Goal: Task Accomplishment & Management: Manage account settings

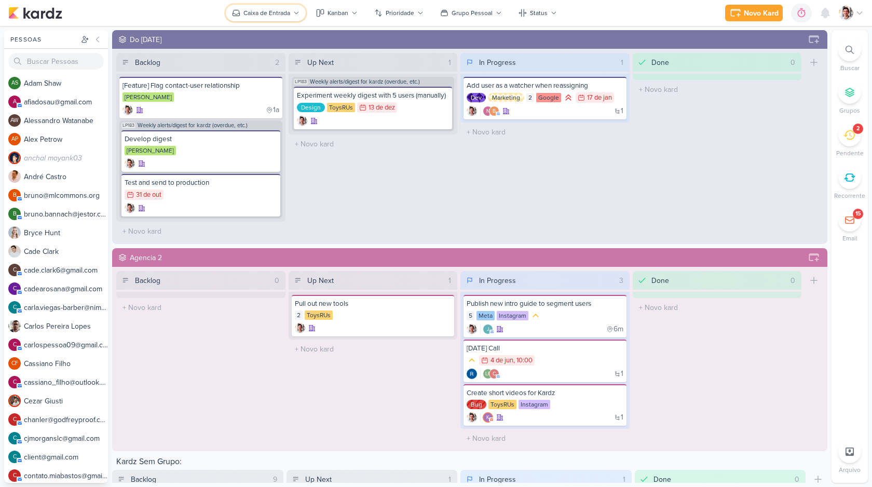
click at [269, 12] on div "Caixa de Entrada" at bounding box center [266, 12] width 47 height 9
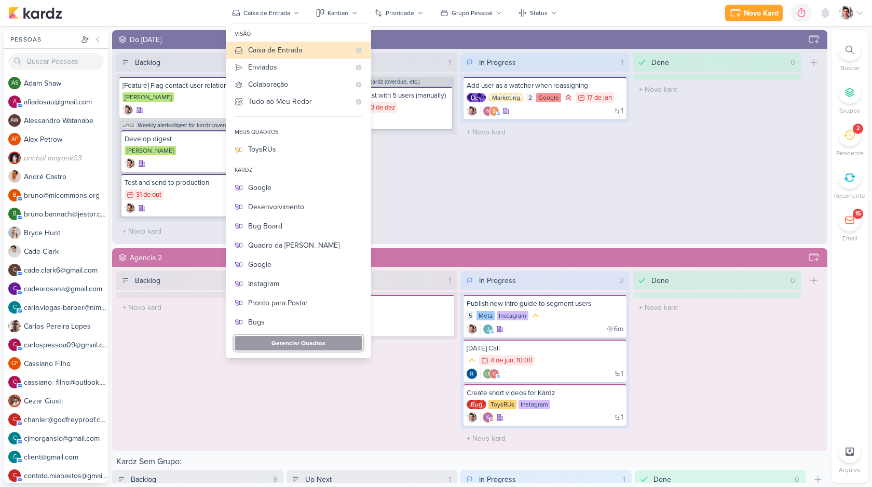
click at [331, 347] on button "Gerenciar Quadros" at bounding box center [299, 343] width 128 height 15
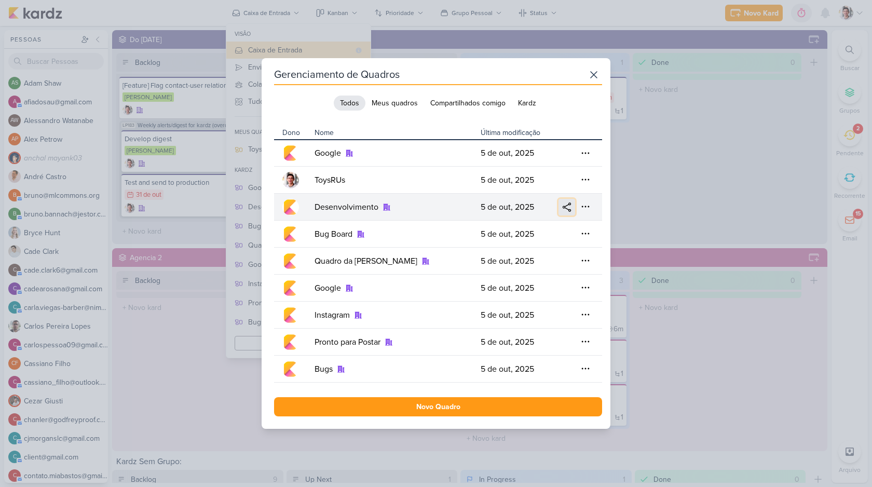
click at [558, 214] on button at bounding box center [566, 207] width 17 height 17
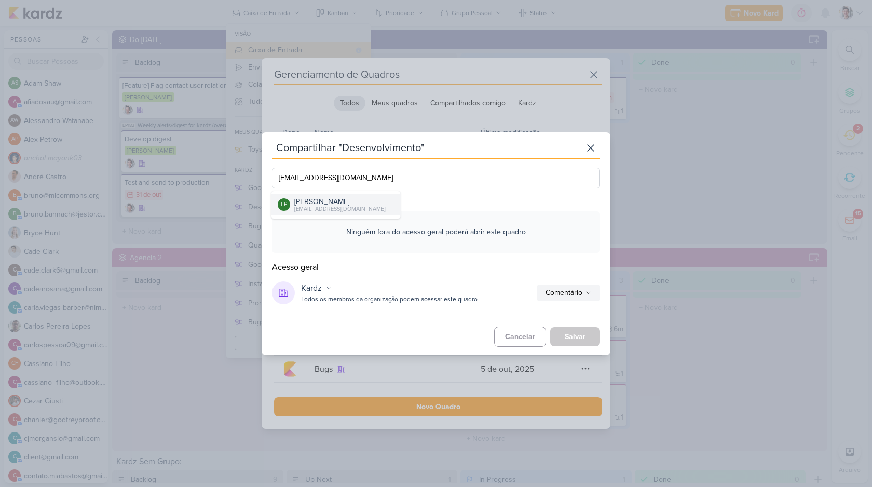
type input "lucasapessoa@gmail.com"
click at [321, 207] on div "lucasapessoa@gmail.com" at bounding box center [339, 209] width 91 height 8
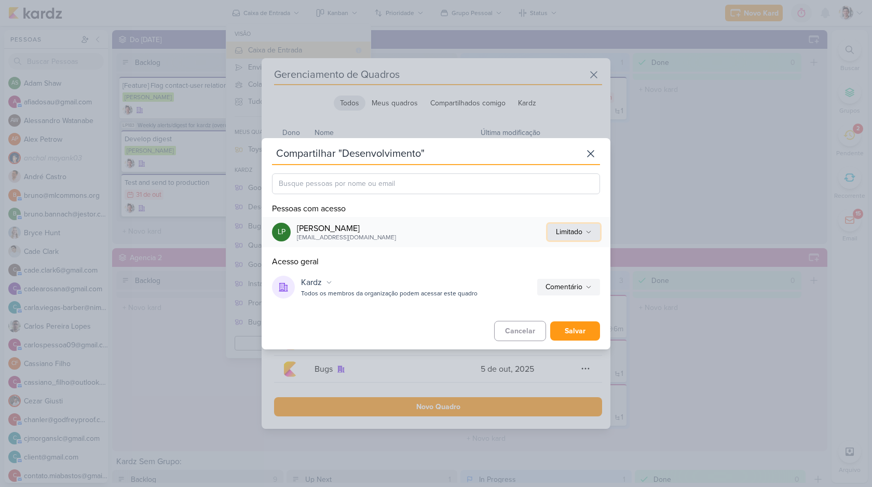
click at [566, 233] on div "Limitado" at bounding box center [569, 231] width 26 height 11
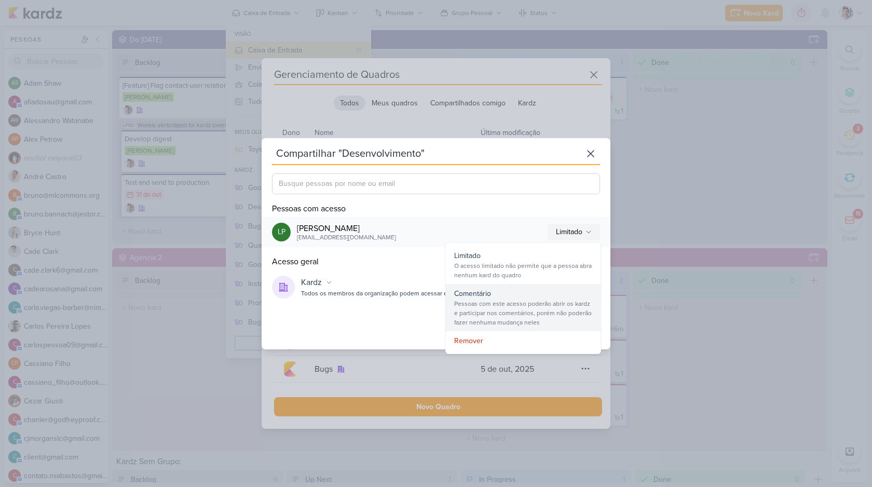
click at [528, 297] on div "Comentário" at bounding box center [523, 293] width 138 height 11
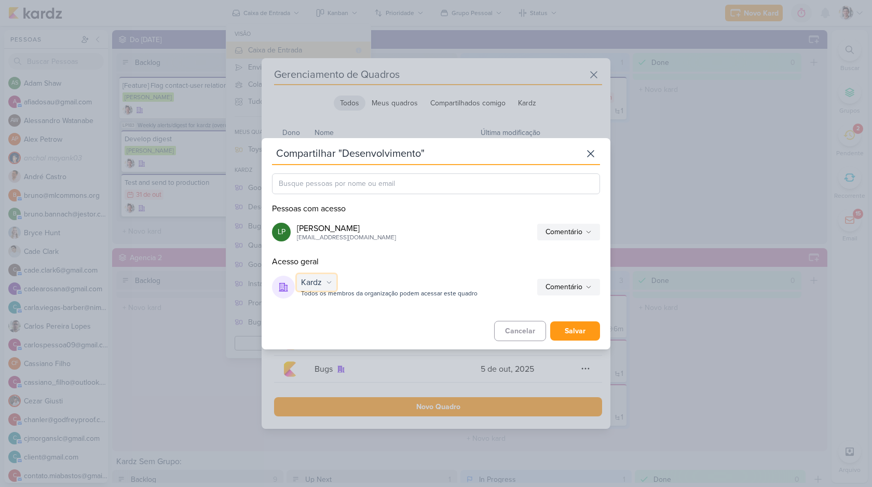
click at [308, 282] on div "Kardz" at bounding box center [311, 282] width 21 height 12
click at [336, 303] on div "Restrito" at bounding box center [326, 303] width 59 height 17
click at [571, 331] on button "Salvar" at bounding box center [575, 330] width 50 height 19
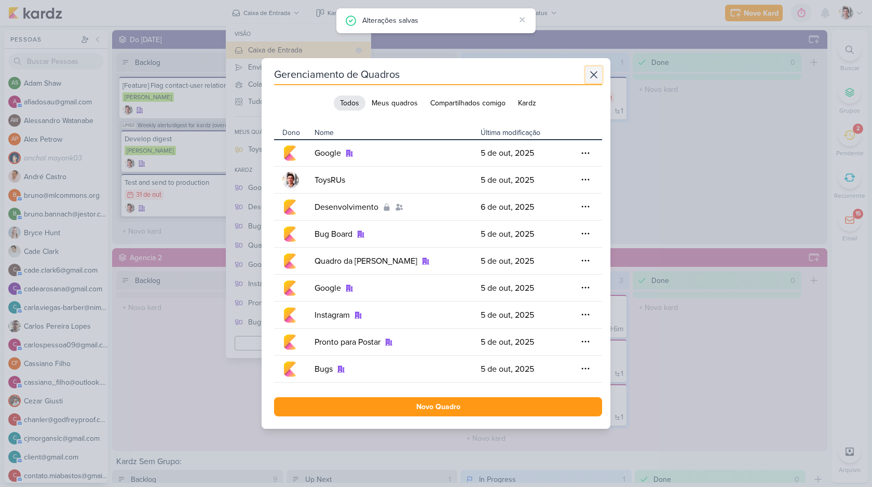
click at [595, 74] on icon at bounding box center [594, 75] width 12 height 12
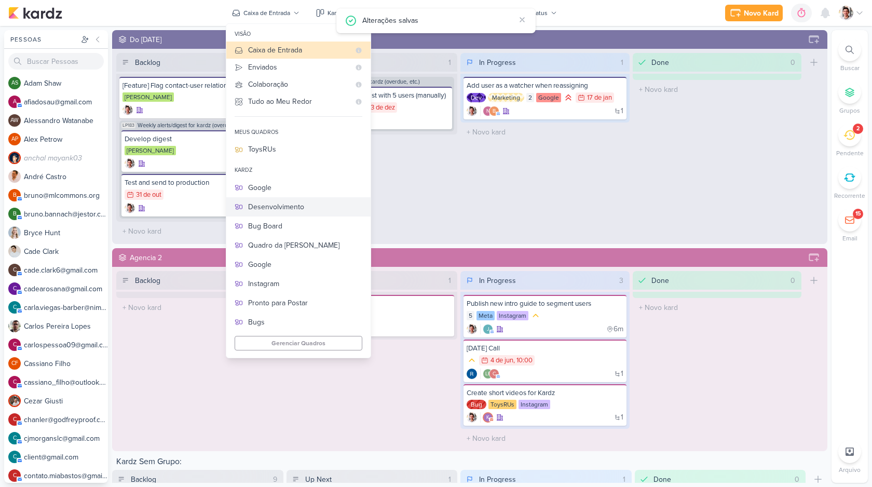
click at [310, 213] on button "Desenvolvimento" at bounding box center [298, 206] width 144 height 19
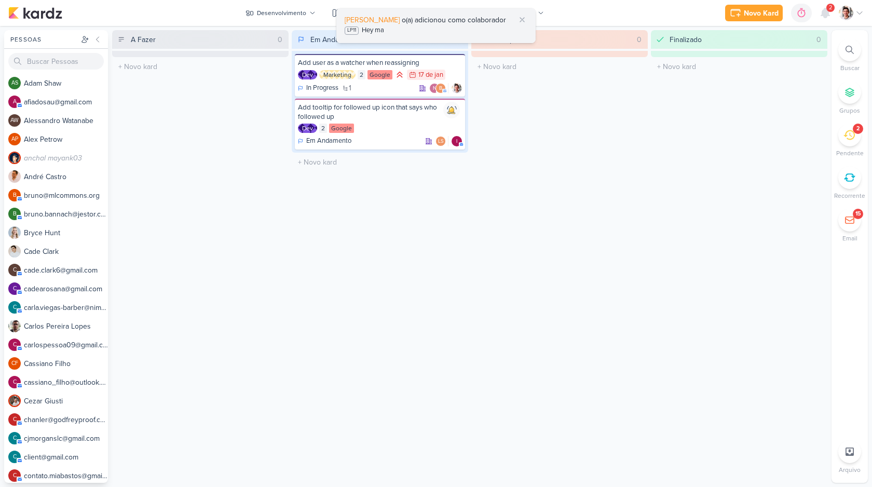
click at [436, 31] on div "LP11 Hey ma" at bounding box center [436, 30] width 183 height 11
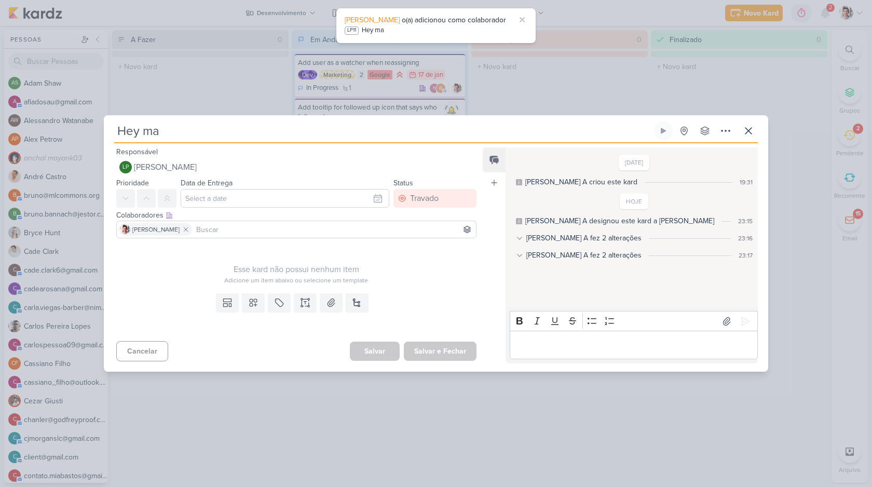
click at [525, 255] on div "Lucas A fez 2 alterações 23:17" at bounding box center [634, 255] width 237 height 11
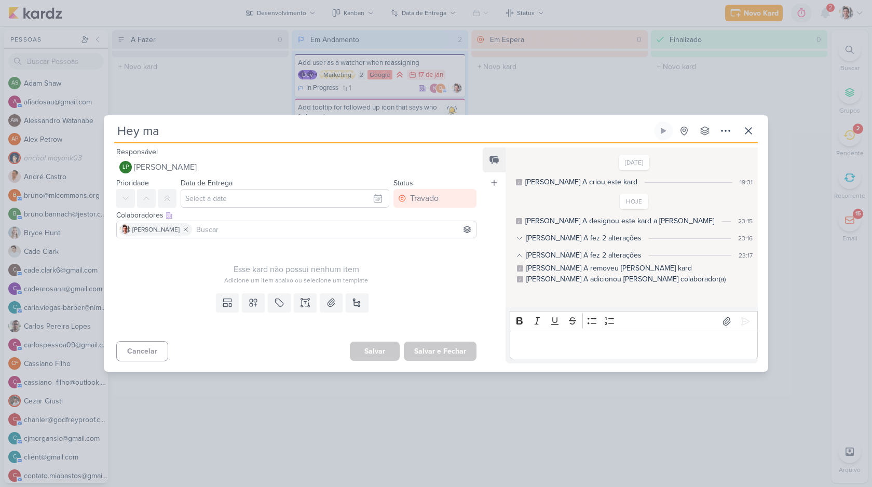
click at [531, 238] on div "Lucas A fez 2 alterações" at bounding box center [583, 238] width 115 height 11
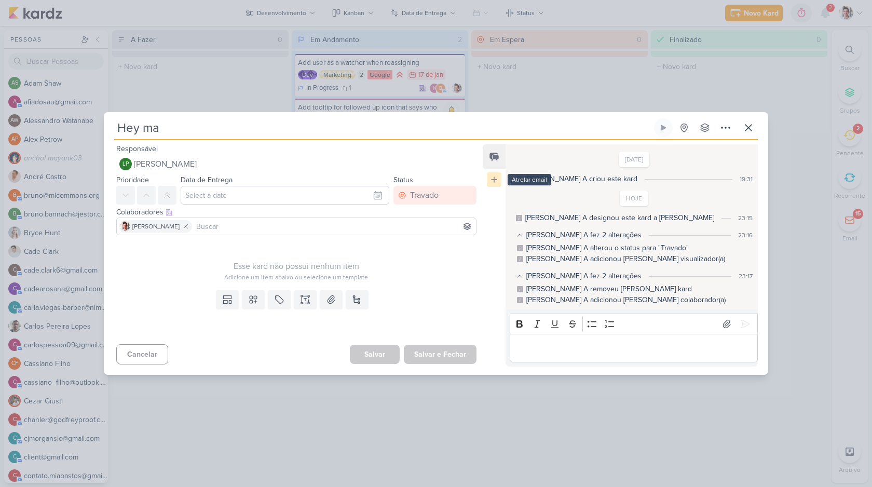
click at [495, 183] on icon at bounding box center [494, 179] width 8 height 8
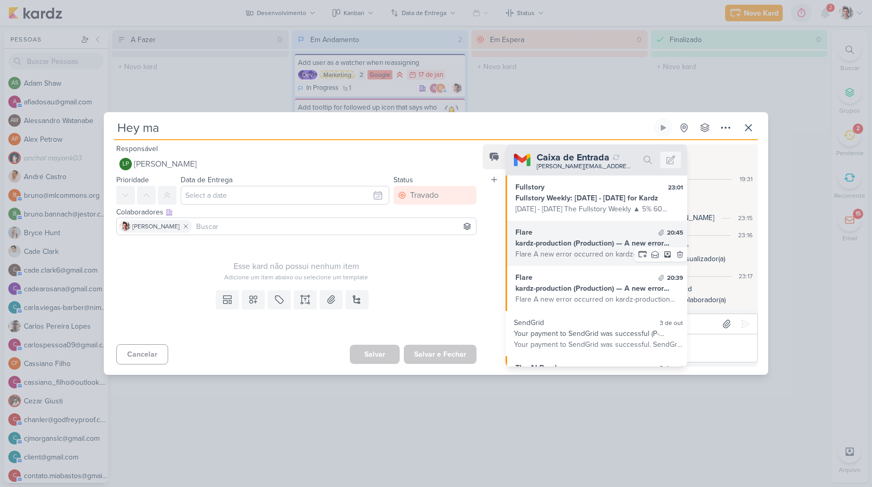
click at [618, 248] on div "kardz-production (Production) — A new error occurred: "Cannot assign null to pr…" at bounding box center [599, 243] width 168 height 11
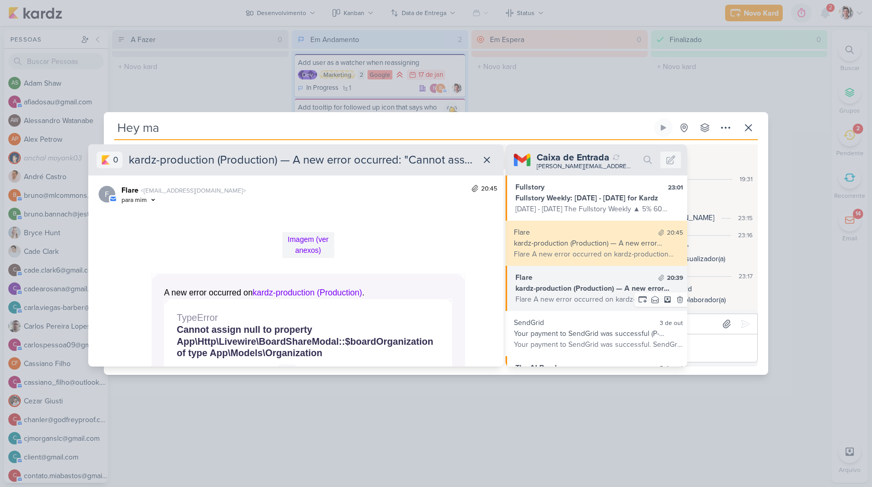
click at [593, 286] on div "kardz-production (Production) — A new error occurred: "Undefined array key "use…" at bounding box center [599, 288] width 168 height 11
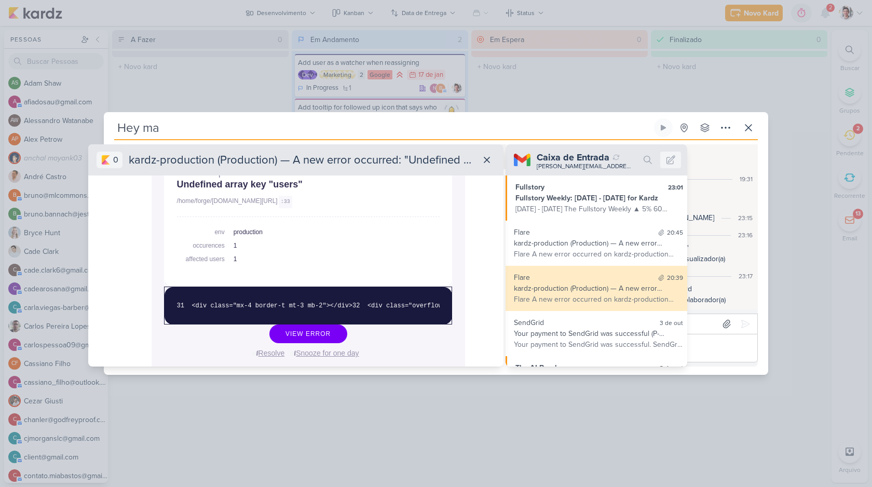
scroll to position [143, 0]
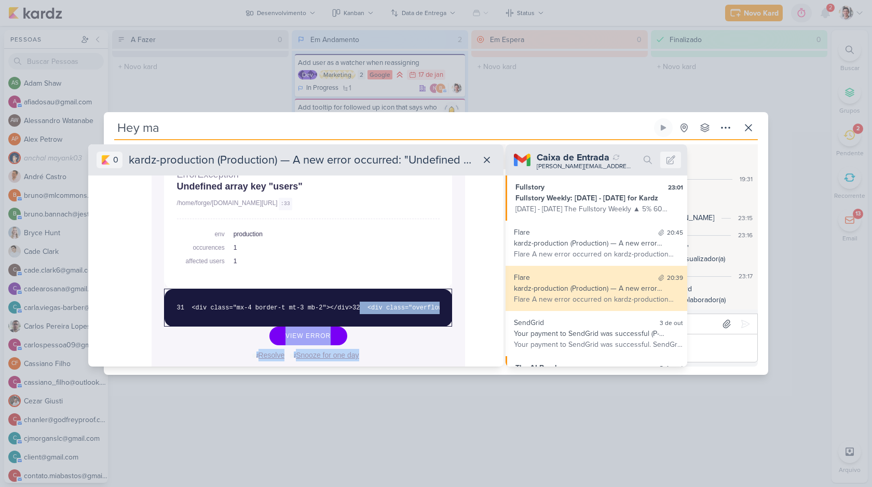
drag, startPoint x: 359, startPoint y: 320, endPoint x: 456, endPoint y: 321, distance: 97.1
click at [456, 321] on tr "A new error occurred on kardz-production (Production) . ErrorException Undefine…" at bounding box center [308, 270] width 313 height 262
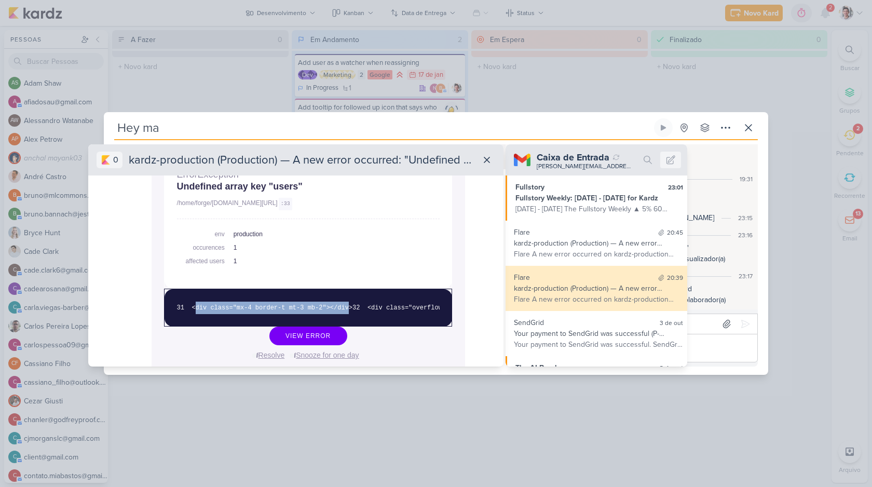
drag, startPoint x: 192, startPoint y: 321, endPoint x: 349, endPoint y: 319, distance: 157.3
click at [349, 311] on span "31 <div class="mx-4 border-t mt-3 mb-2"></div>" at bounding box center [264, 307] width 175 height 7
copy span "div class="mx-4 border-t mt-3 mb-2"></div"
click at [491, 161] on icon at bounding box center [487, 160] width 10 height 10
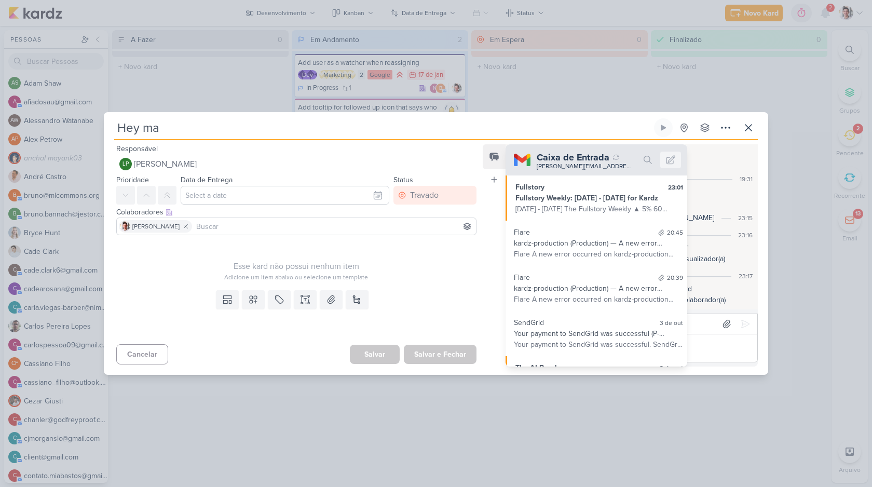
click at [702, 151] on div "10/1/25 Lucas A criou este kard 19:31 HOJE Lucas A designou este kard a Lucas A" at bounding box center [631, 227] width 251 height 164
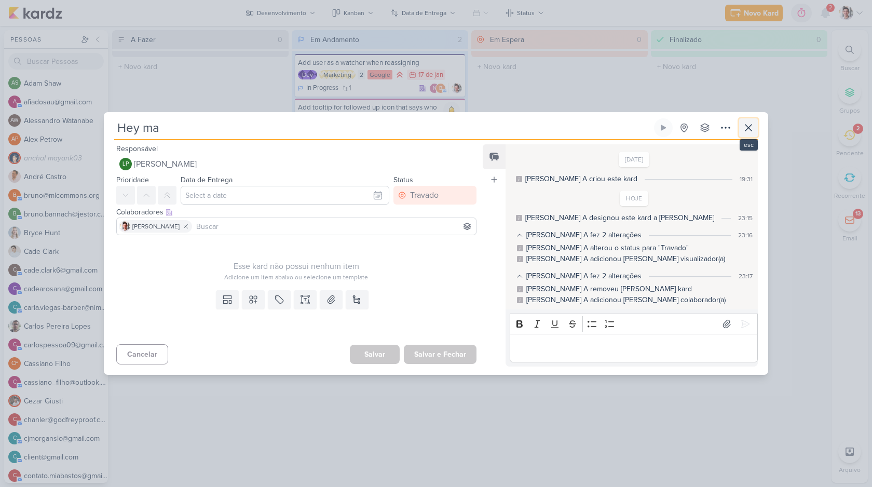
click at [748, 135] on button at bounding box center [748, 127] width 19 height 19
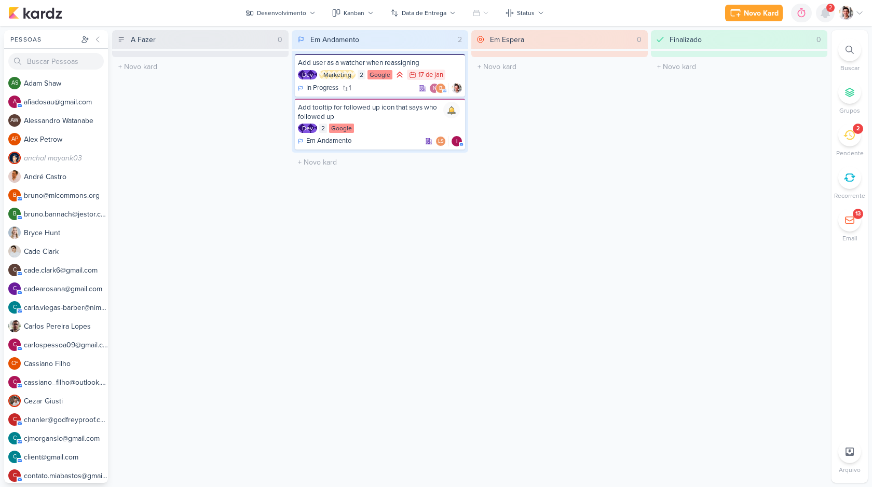
click at [826, 10] on icon at bounding box center [825, 12] width 8 height 9
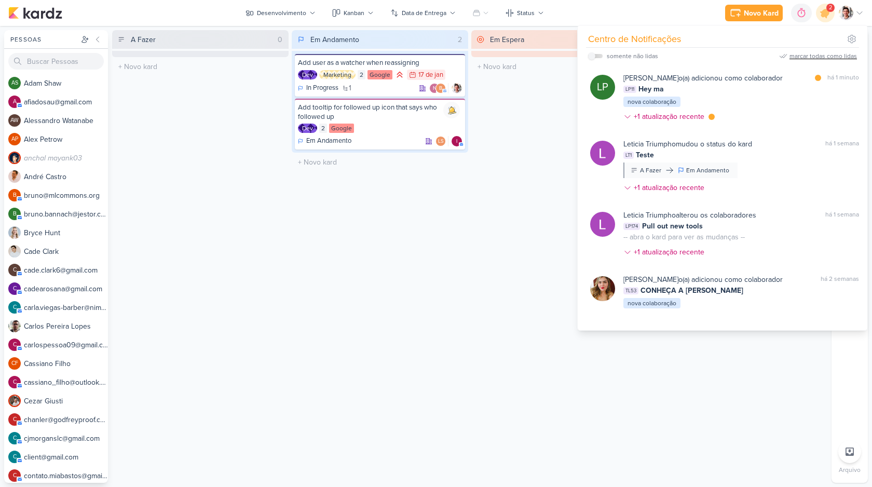
click at [830, 54] on div "marcar todas como lidas" at bounding box center [822, 55] width 67 height 9
click at [533, 182] on div "Em Espera 0 O título do kard deve ter menos que 100 caracteres" at bounding box center [559, 256] width 176 height 453
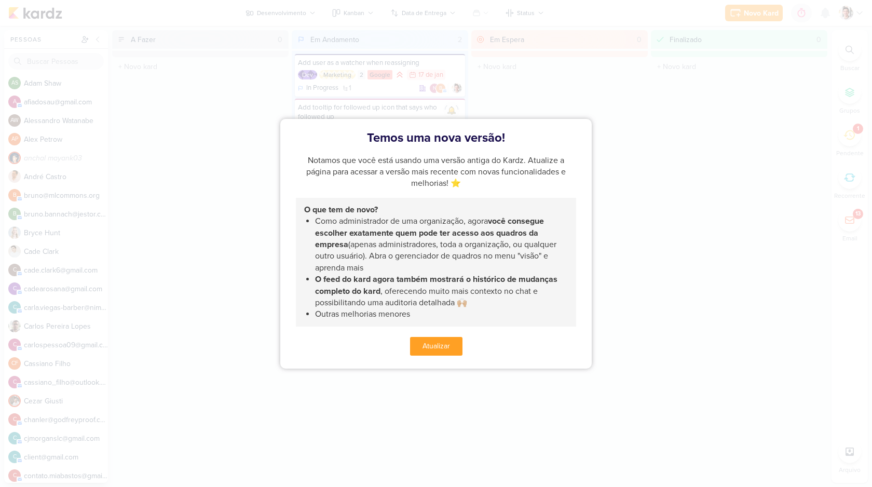
click at [428, 399] on div at bounding box center [436, 243] width 872 height 487
click at [436, 348] on button "Atualizar" at bounding box center [436, 346] width 52 height 19
click at [424, 343] on button "Atualizar" at bounding box center [436, 346] width 52 height 19
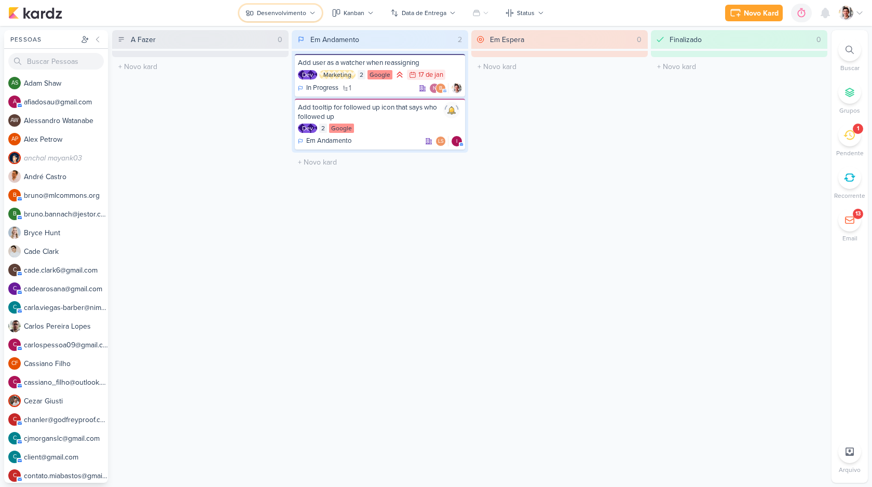
click at [303, 11] on div "Desenvolvimento" at bounding box center [281, 12] width 49 height 9
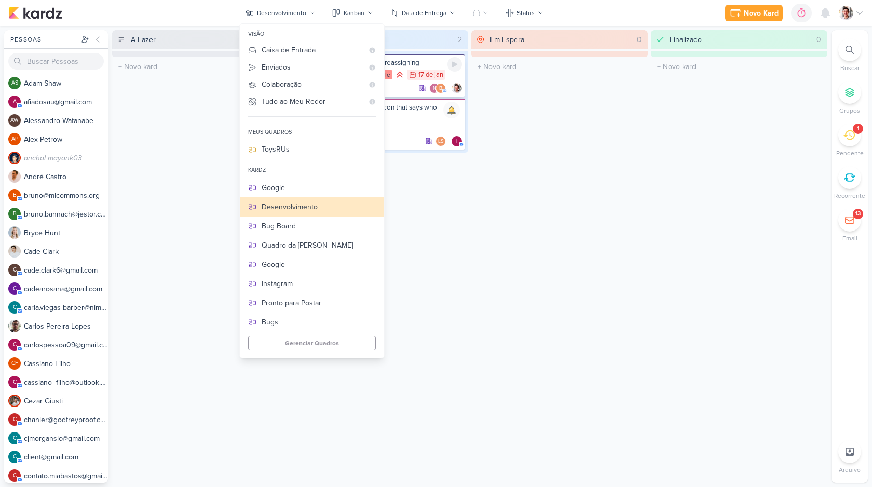
click at [422, 81] on div "Add user as a watcher when reassigning Dev Marketing 2 Google 17/1 17 de jan In…" at bounding box center [380, 75] width 170 height 43
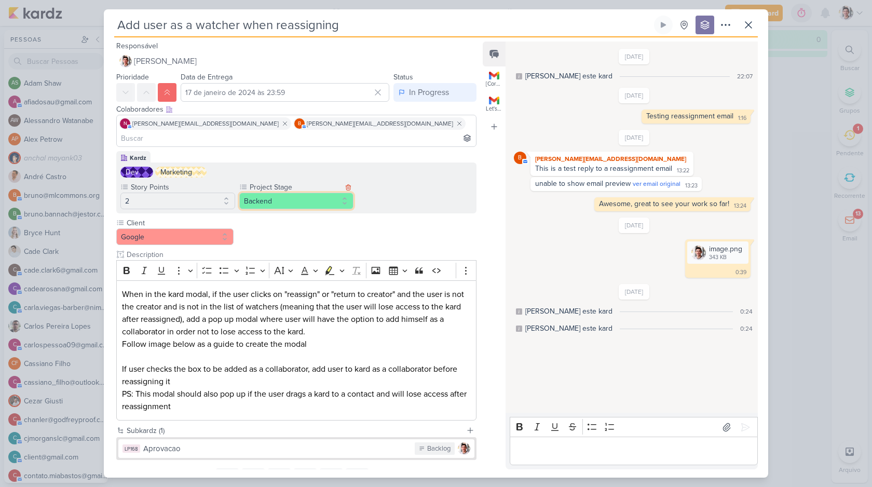
click at [275, 193] on button "Backend" at bounding box center [296, 201] width 115 height 17
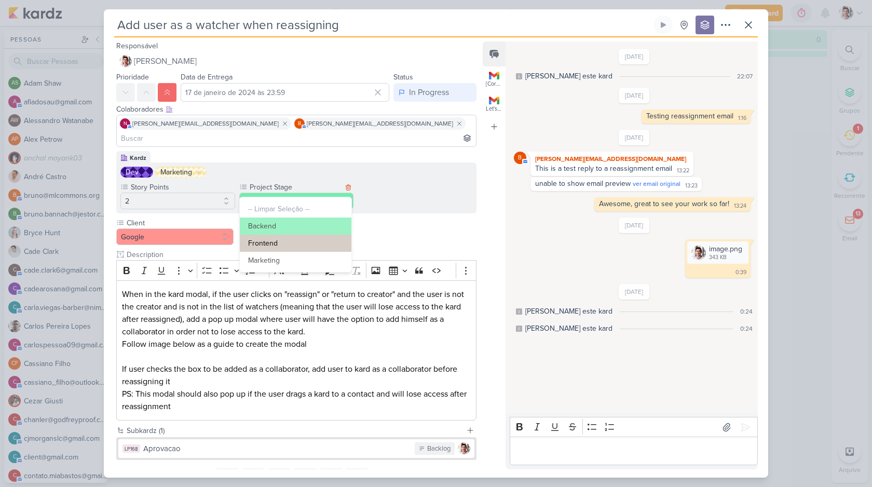
click at [283, 239] on button "Frontend" at bounding box center [296, 243] width 112 height 17
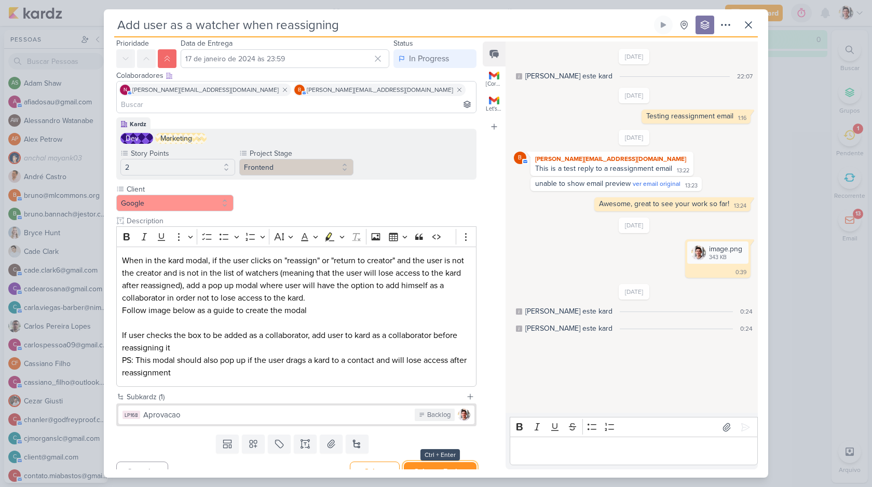
click at [444, 462] on button "Salvar e Fechar" at bounding box center [440, 471] width 73 height 19
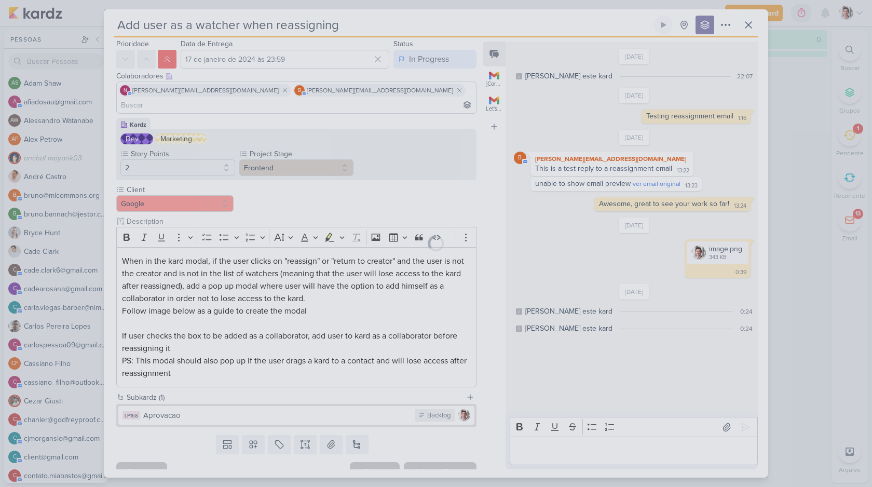
scroll to position [33, 0]
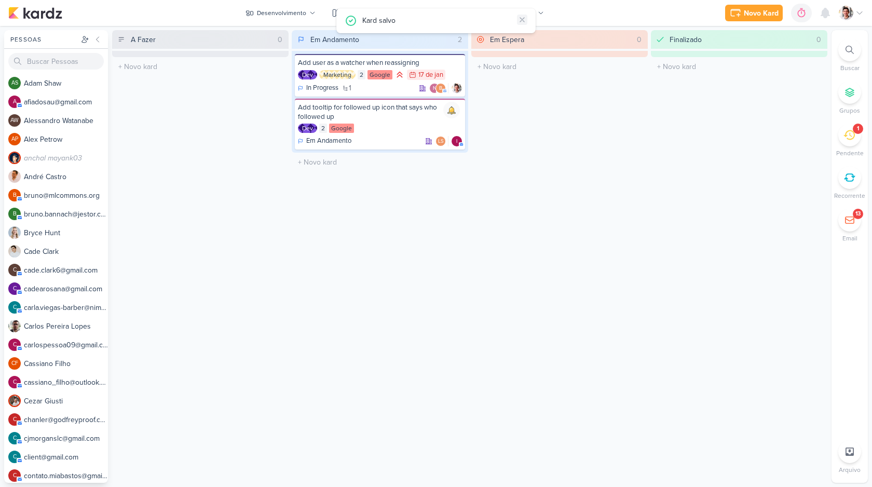
click at [517, 17] on button at bounding box center [522, 20] width 10 height 10
click at [357, 13] on div "Kanban" at bounding box center [354, 12] width 21 height 9
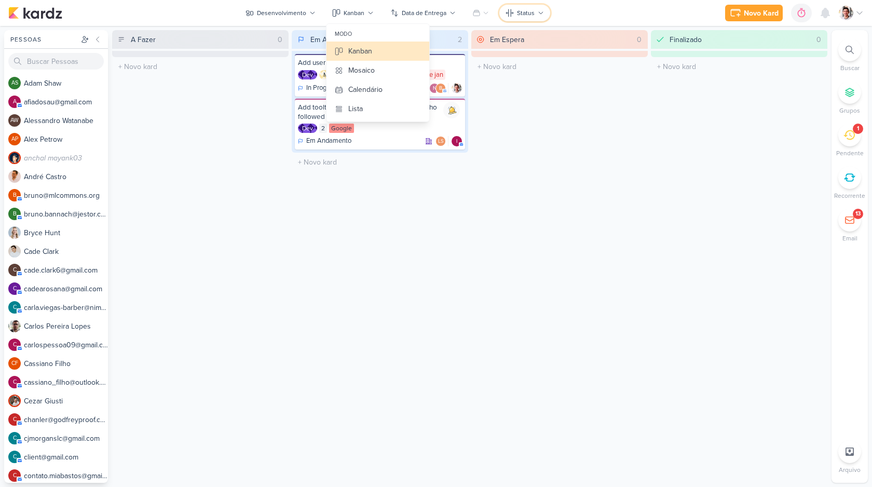
click at [528, 10] on div "Status" at bounding box center [526, 12] width 18 height 9
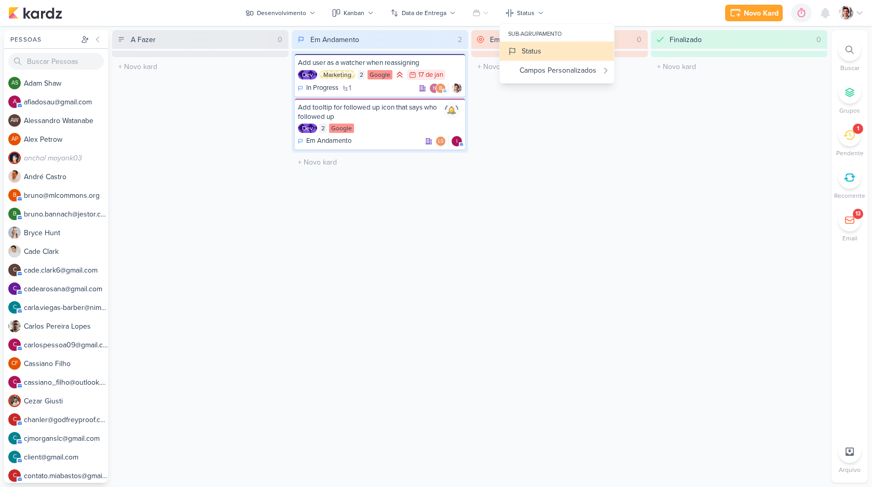
click at [562, 116] on div "Em Espera 0 O título do kard deve ter menos que 100 caracteres" at bounding box center [559, 256] width 176 height 453
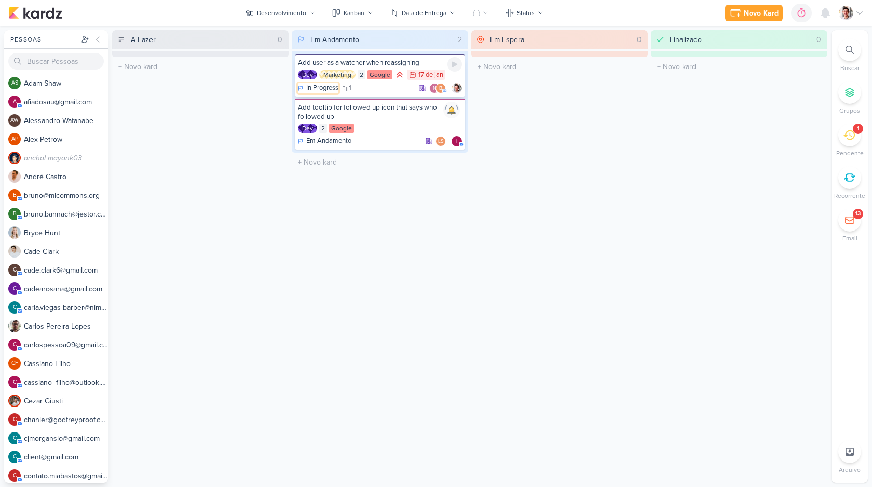
click at [325, 89] on p "In Progress" at bounding box center [322, 88] width 32 height 10
click at [337, 142] on div "Up Next" at bounding box center [329, 140] width 26 height 11
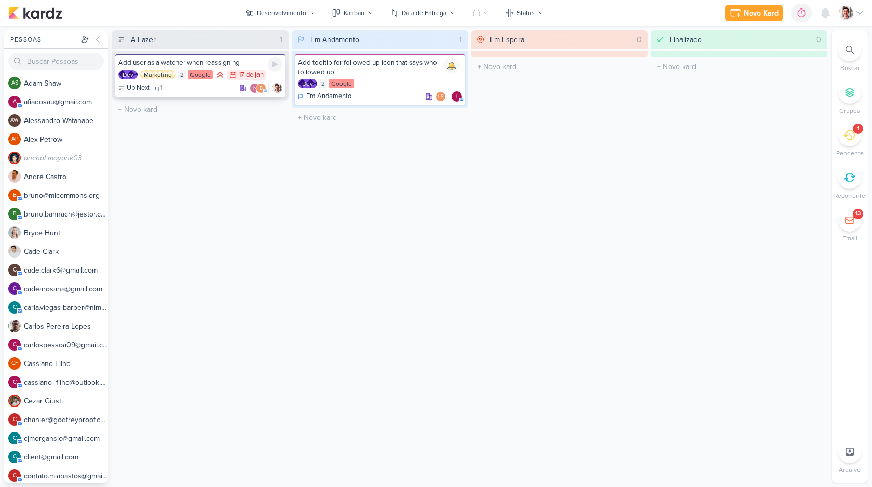
click at [223, 81] on div "Add user as a watcher when reassigning Dev Marketing 2 Google 17/1 17 de jan Up…" at bounding box center [200, 75] width 170 height 43
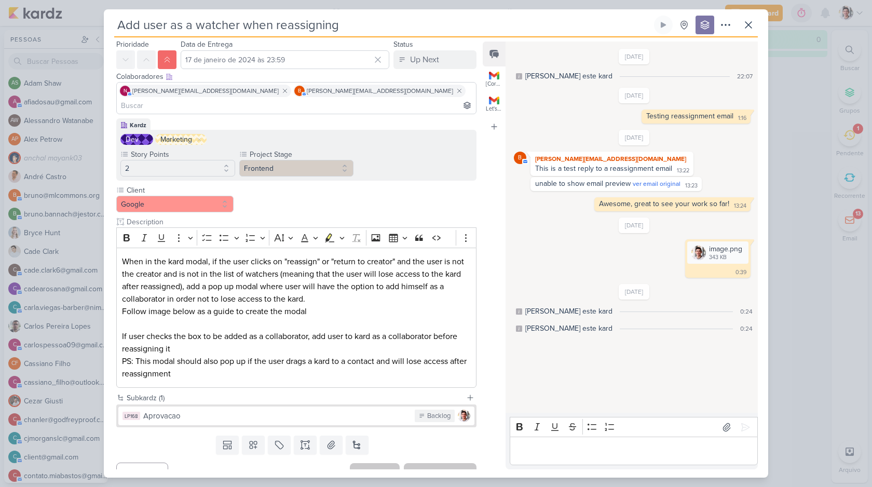
click at [782, 110] on div "Add user as a watcher when reassigning Criado por mim" at bounding box center [436, 243] width 872 height 487
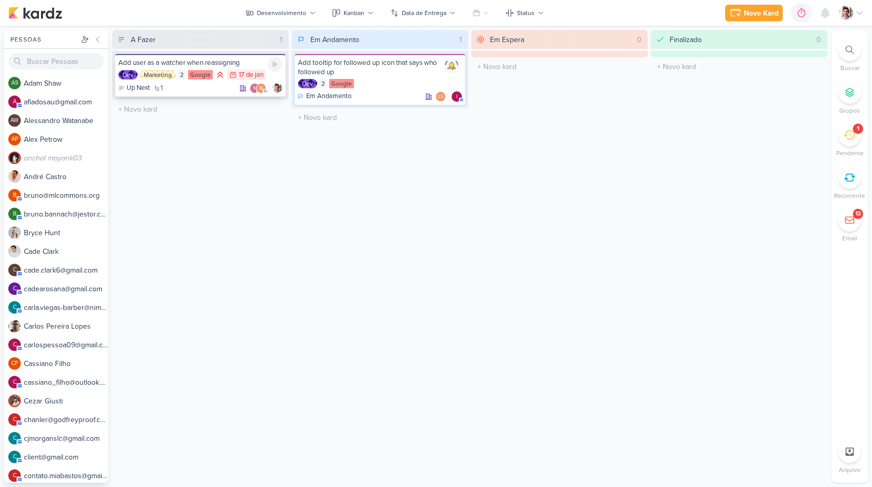
click at [170, 90] on div "Up Next 1 n b" at bounding box center [200, 88] width 164 height 10
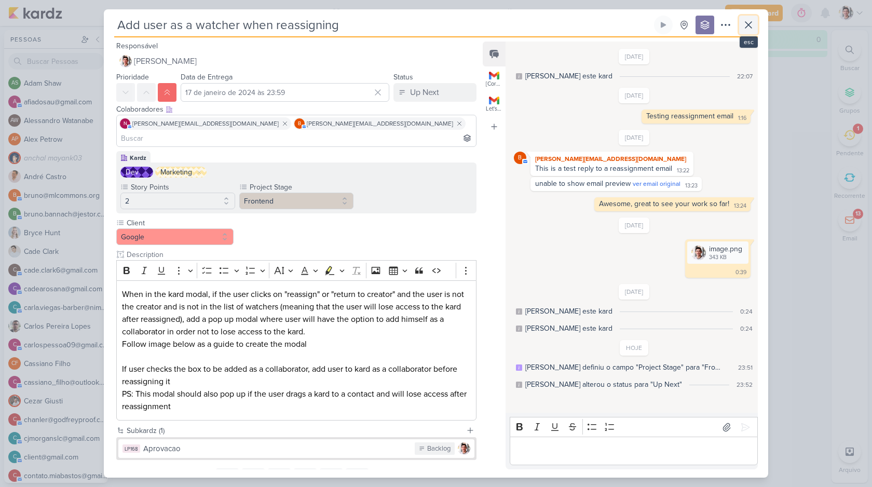
click at [744, 20] on icon at bounding box center [748, 25] width 12 height 12
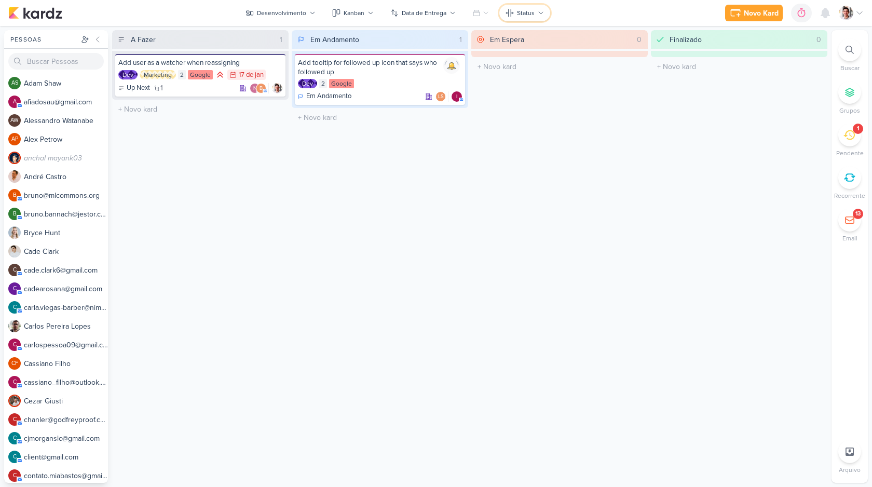
click at [520, 10] on div "Status" at bounding box center [526, 12] width 18 height 9
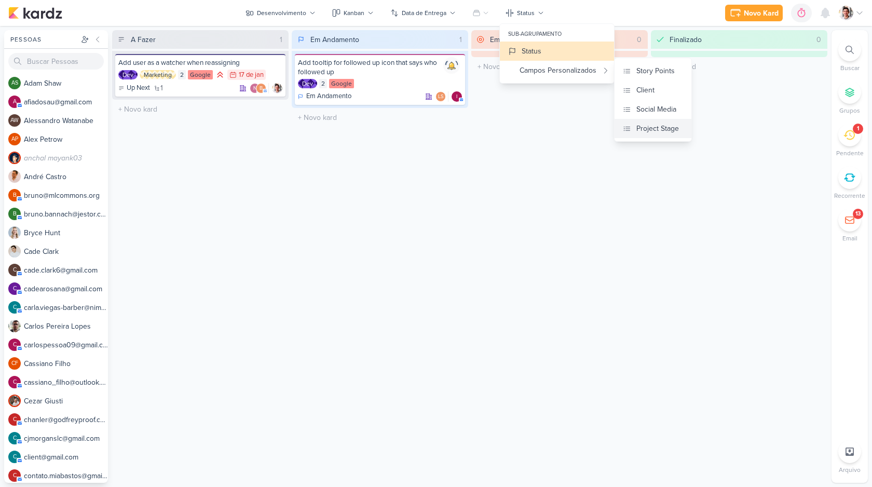
click at [658, 132] on div "Project Stage" at bounding box center [657, 128] width 43 height 11
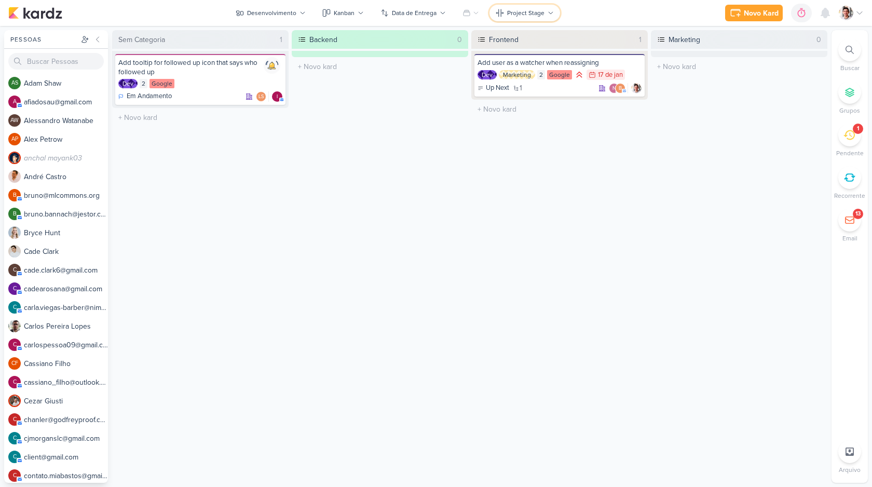
click at [527, 12] on div "Project Stage" at bounding box center [525, 12] width 37 height 9
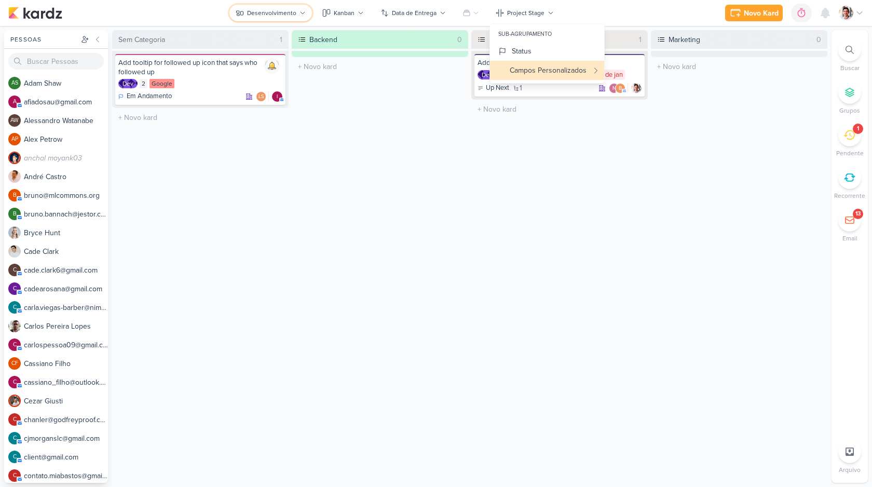
click at [271, 13] on div "Desenvolvimento" at bounding box center [271, 12] width 49 height 9
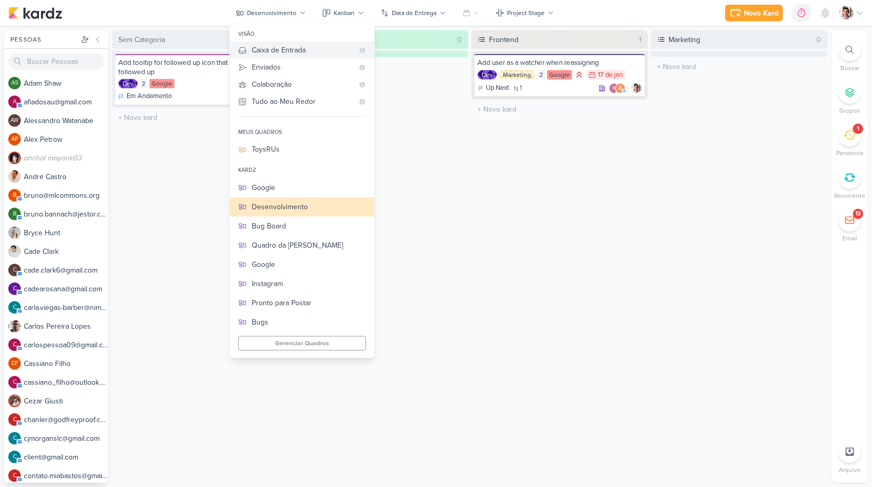
click at [284, 48] on div "Caixa de Entrada" at bounding box center [303, 50] width 102 height 11
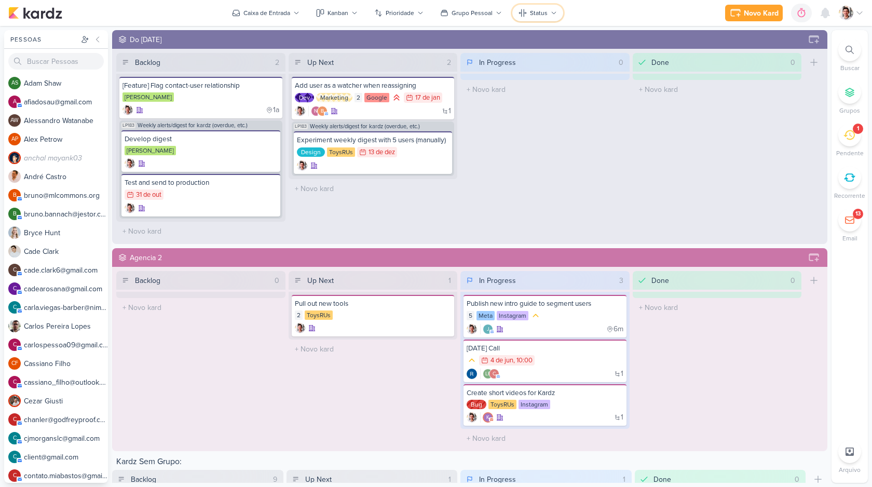
click at [551, 13] on icon at bounding box center [554, 13] width 6 height 6
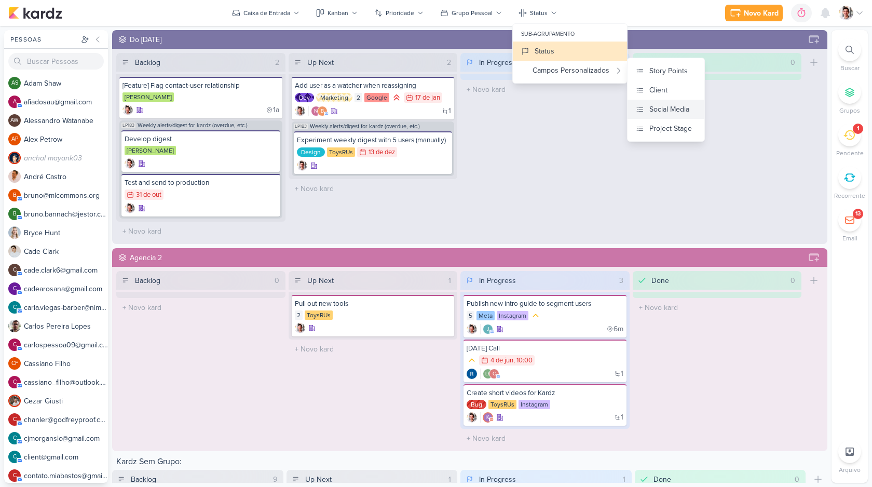
click at [674, 109] on div "Social Media" at bounding box center [669, 109] width 40 height 11
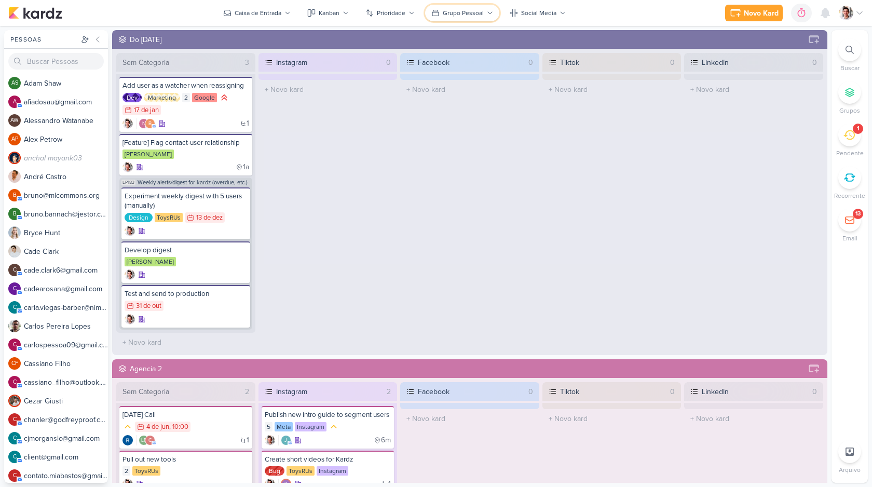
click at [467, 13] on div "Grupo Pessoal" at bounding box center [463, 12] width 41 height 9
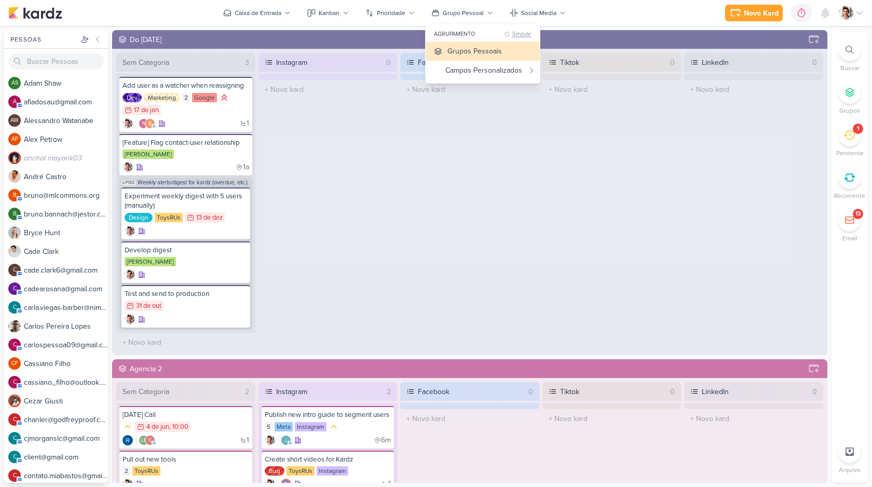
click at [521, 34] on div "limpar" at bounding box center [521, 35] width 19 height 8
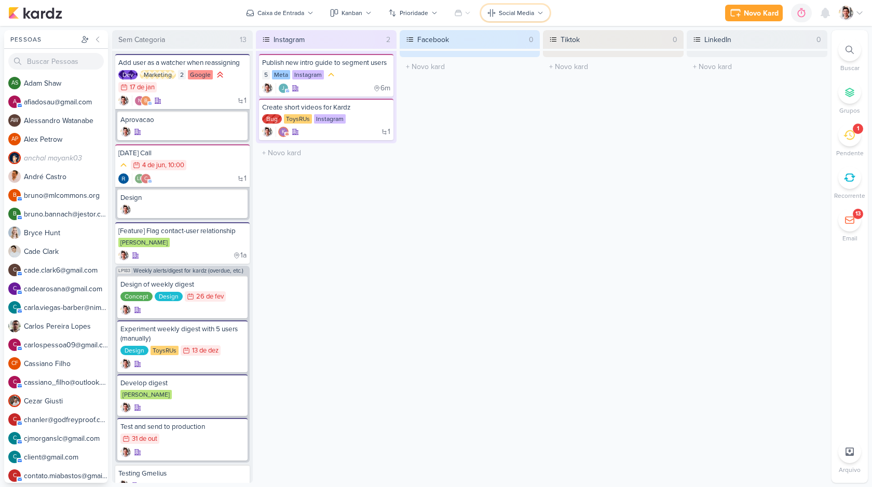
click at [517, 5] on button "Social Media" at bounding box center [515, 13] width 69 height 17
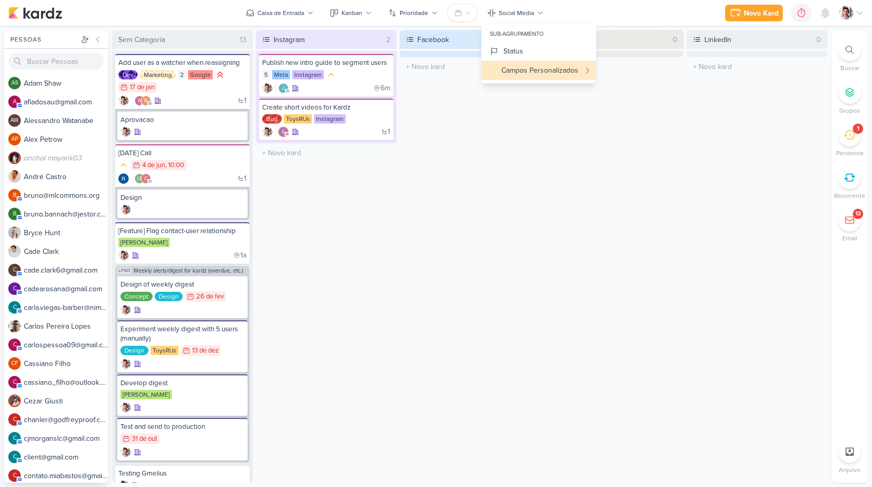
click at [459, 14] on icon at bounding box center [458, 13] width 8 height 8
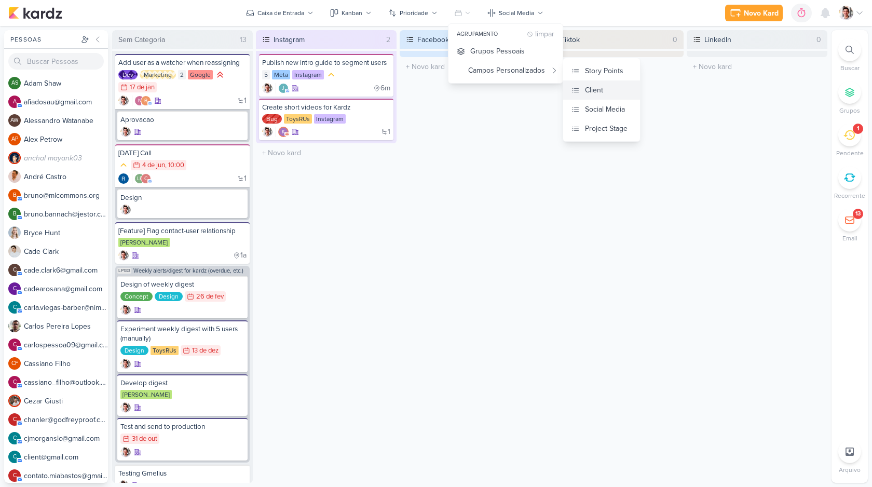
click at [608, 97] on button "Client" at bounding box center [601, 89] width 77 height 19
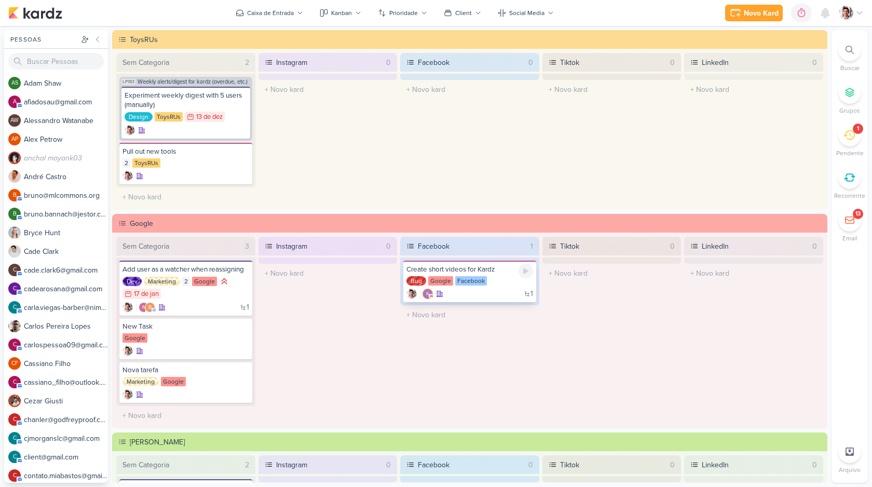
click at [496, 291] on div "1 k" at bounding box center [469, 294] width 127 height 10
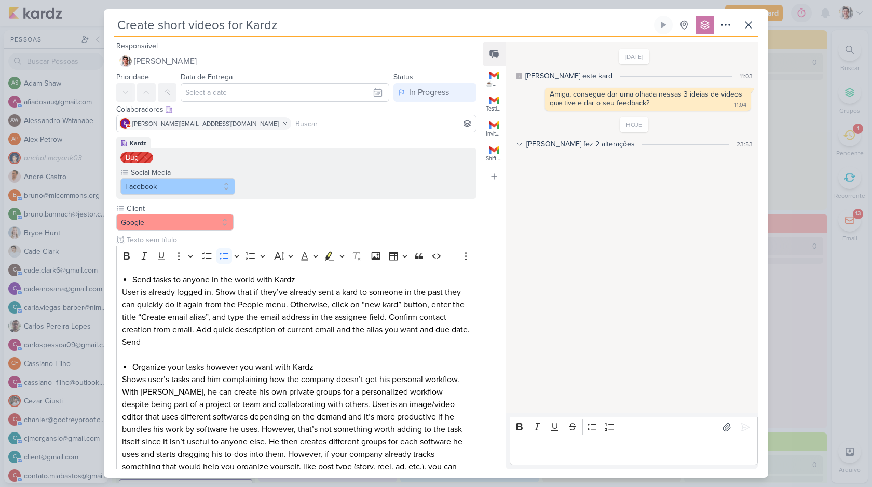
click at [593, 144] on div "Lucas fez 2 alterações" at bounding box center [580, 144] width 108 height 11
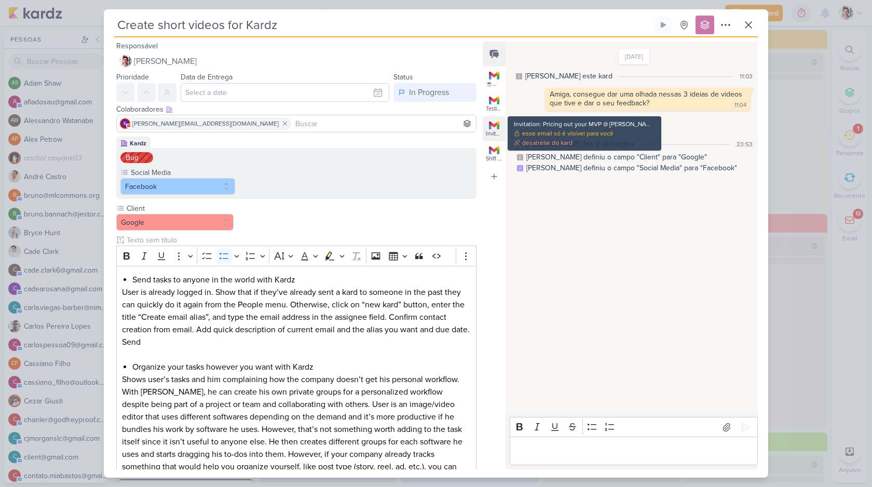
click at [490, 129] on img at bounding box center [494, 125] width 10 height 10
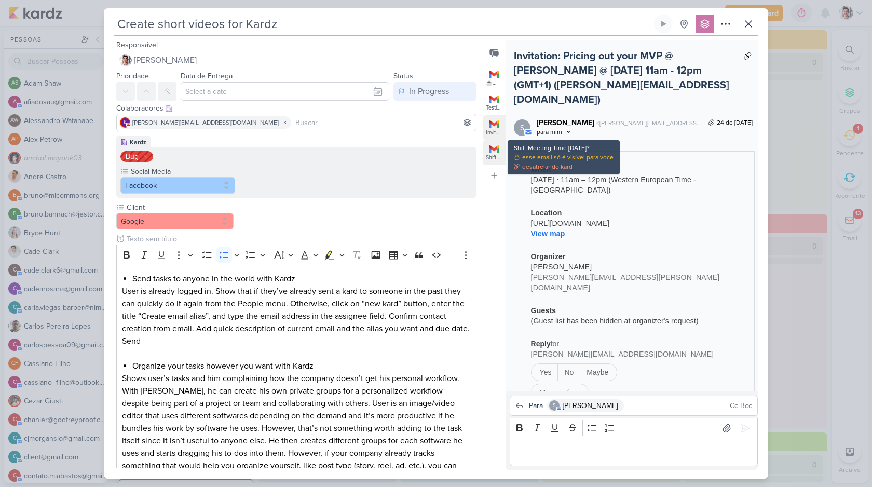
click at [497, 154] on div "Shift Meeting Time [DATE]?" at bounding box center [494, 157] width 16 height 7
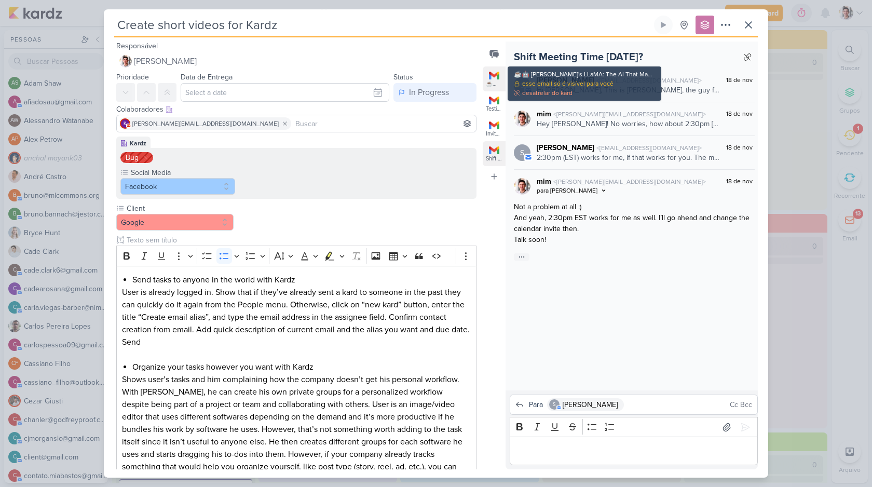
click at [493, 84] on div "☕️🤖 Zuckerberg's LLaMA: The AI That Made GPT-4 Moo-ve Over!" at bounding box center [494, 83] width 16 height 7
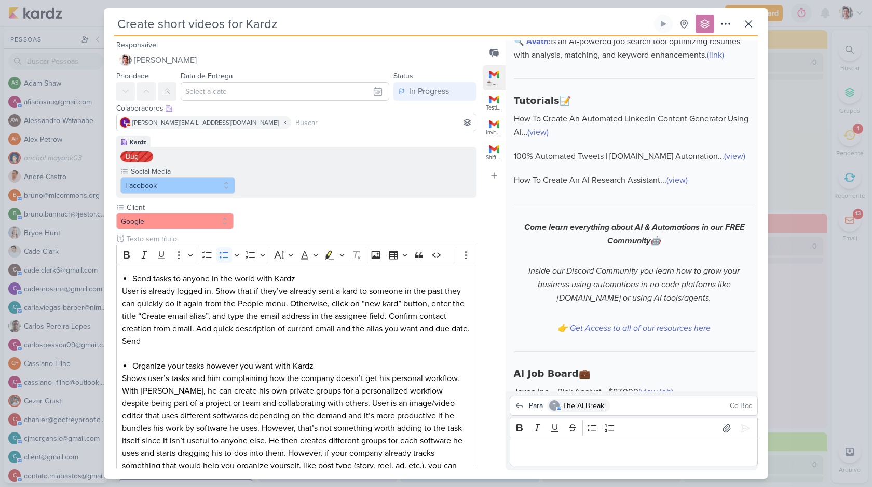
scroll to position [1662, 0]
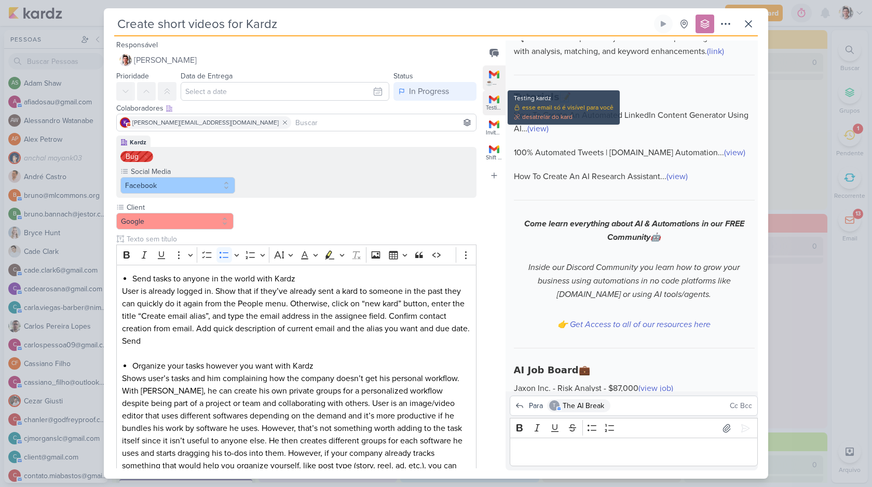
click at [494, 102] on img at bounding box center [494, 99] width 10 height 10
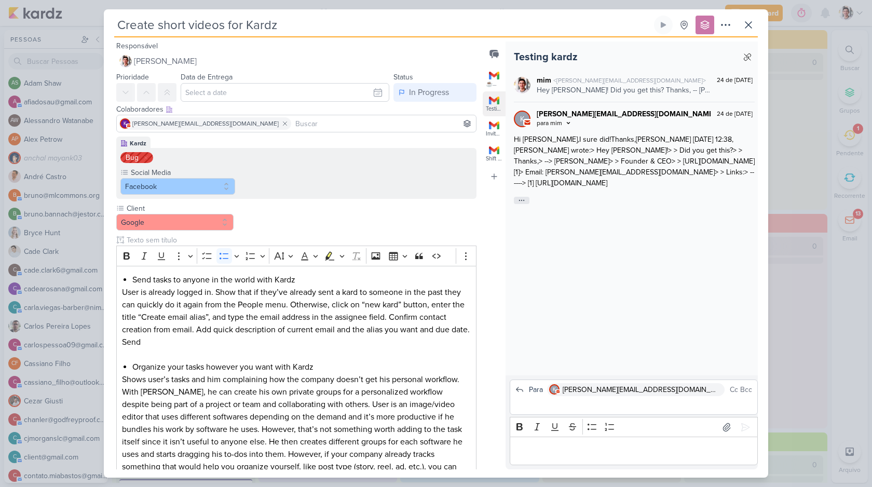
click at [524, 197] on icon at bounding box center [521, 200] width 7 height 7
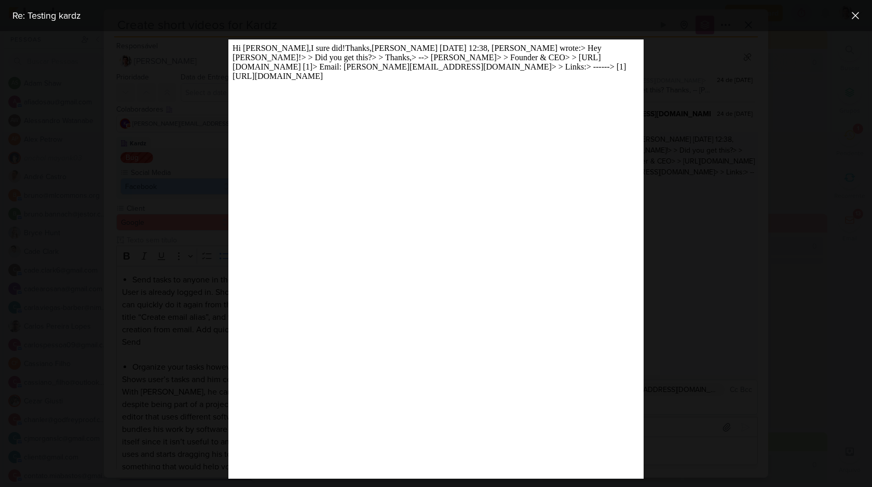
scroll to position [0, 0]
click at [725, 108] on div at bounding box center [436, 259] width 872 height 456
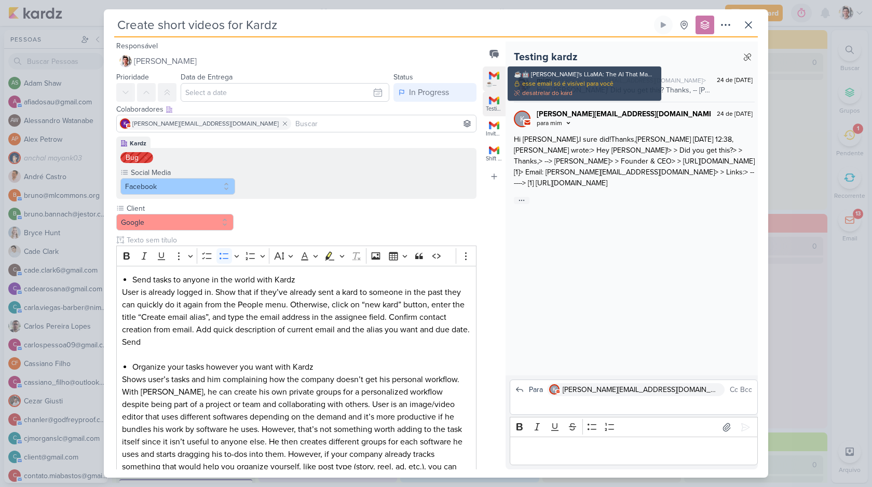
click at [489, 84] on div "☕️🤖 Zuckerberg's LLaMA: The AI That Made GPT-4 Moo-ve Over!" at bounding box center [494, 83] width 16 height 7
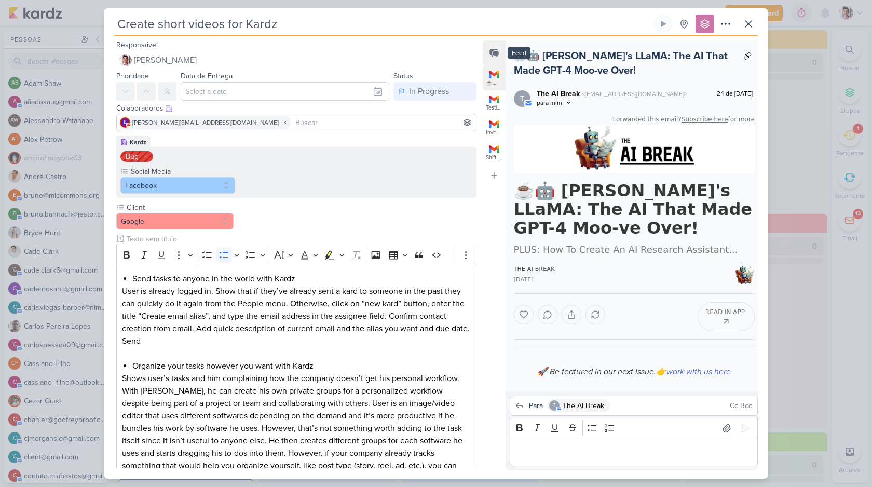
click at [487, 53] on button at bounding box center [494, 52] width 23 height 25
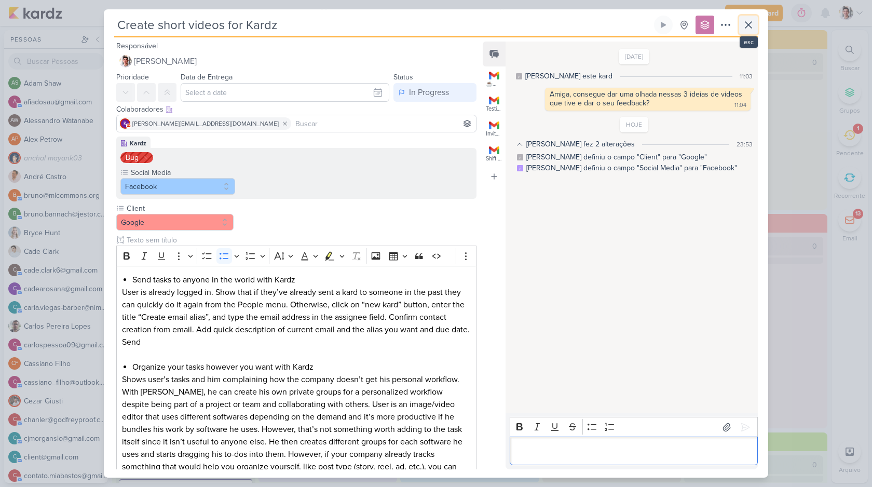
click at [750, 26] on icon at bounding box center [748, 25] width 6 height 6
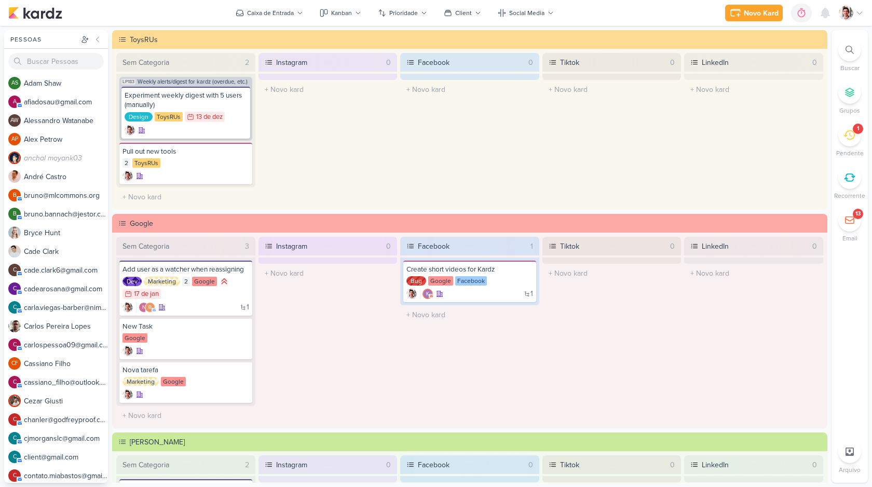
click at [849, 139] on icon at bounding box center [848, 135] width 11 height 10
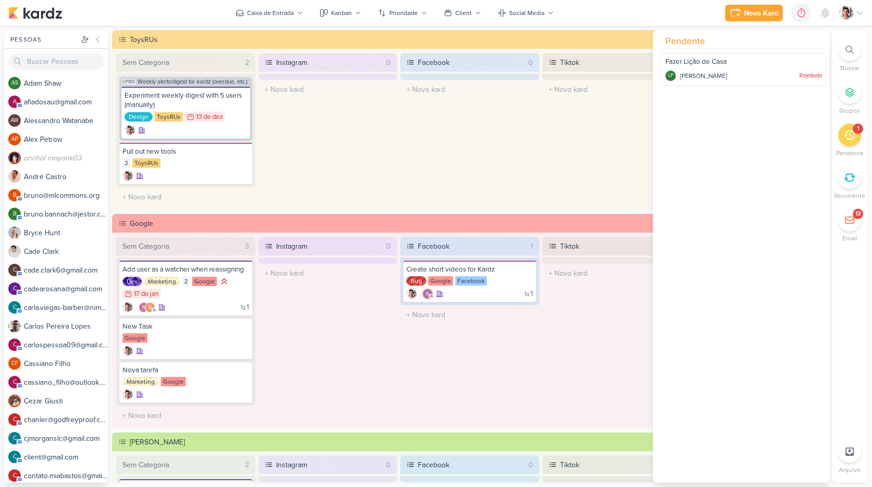
click at [849, 139] on icon at bounding box center [848, 135] width 11 height 10
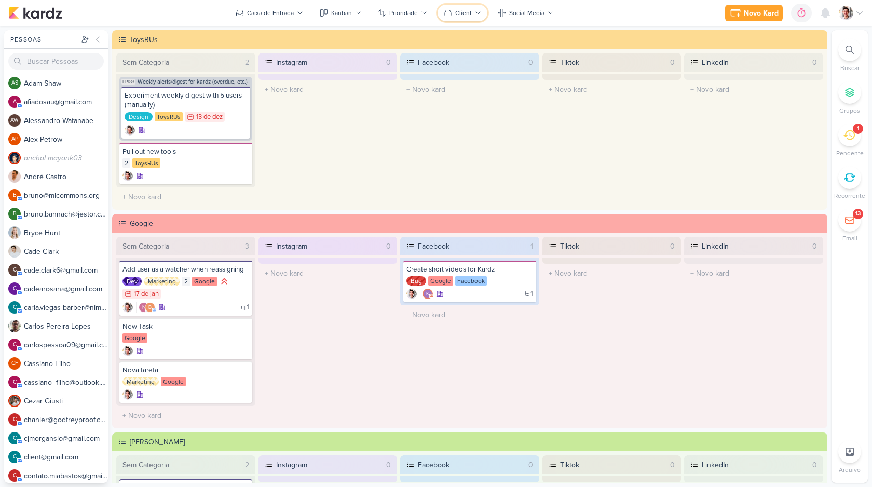
click at [473, 12] on button "Client" at bounding box center [463, 13] width 50 height 17
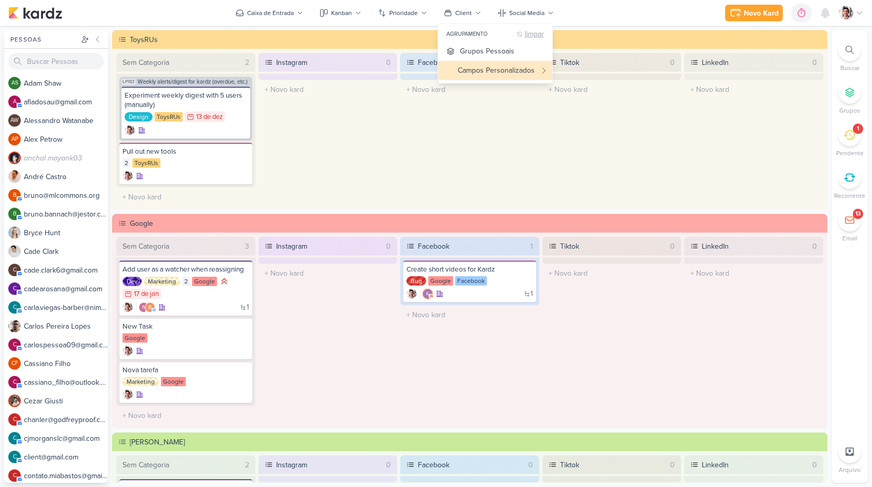
click at [532, 36] on div "limpar" at bounding box center [534, 35] width 19 height 8
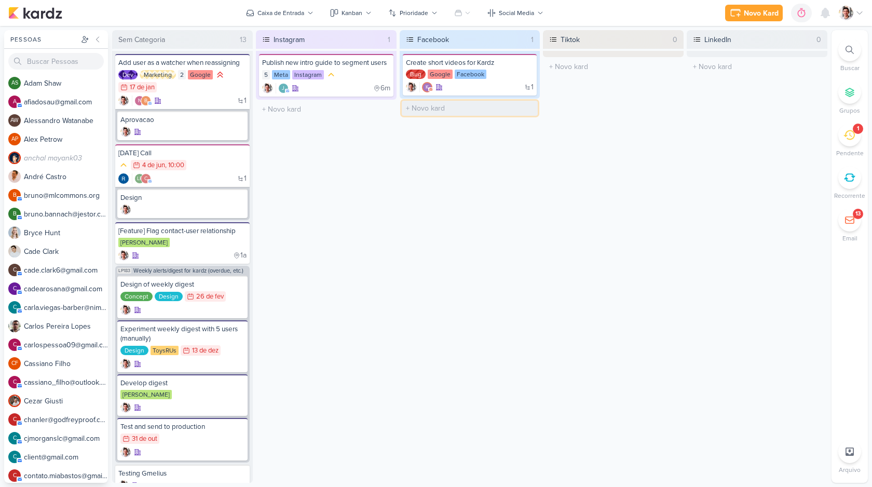
click at [474, 114] on input "text" at bounding box center [470, 108] width 136 height 15
click at [455, 172] on div "Facebook 1 Create short videos for Kardz Bug Google Facebook 1 k" at bounding box center [470, 256] width 141 height 453
click at [296, 12] on div "Caixa de Entrada" at bounding box center [280, 12] width 47 height 9
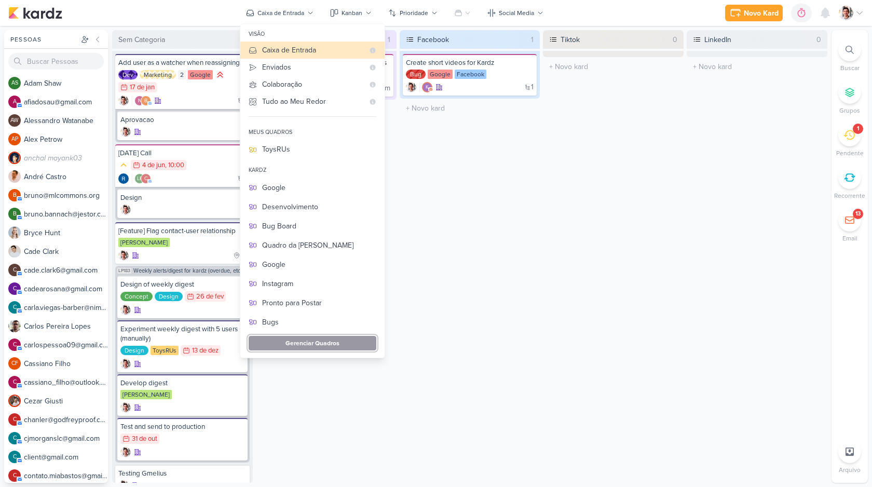
click at [329, 338] on button "Gerenciar Quadros" at bounding box center [313, 343] width 128 height 15
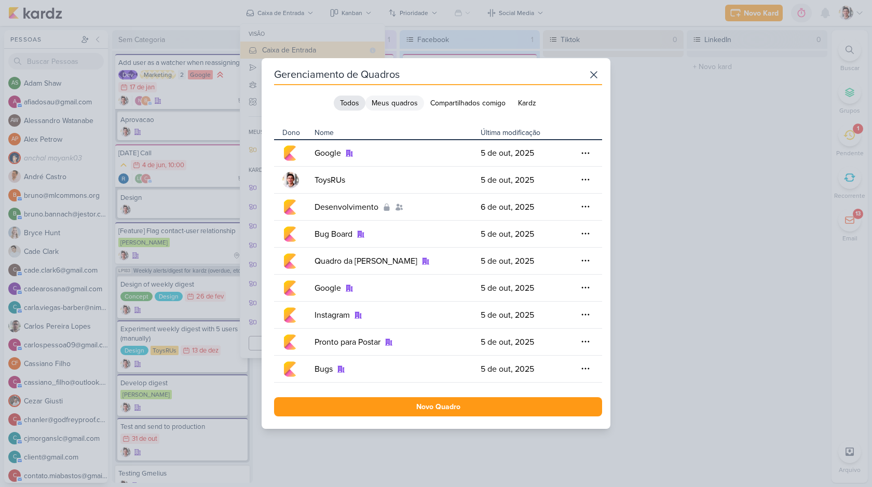
click at [397, 104] on button "Meus quadros" at bounding box center [394, 102] width 59 height 15
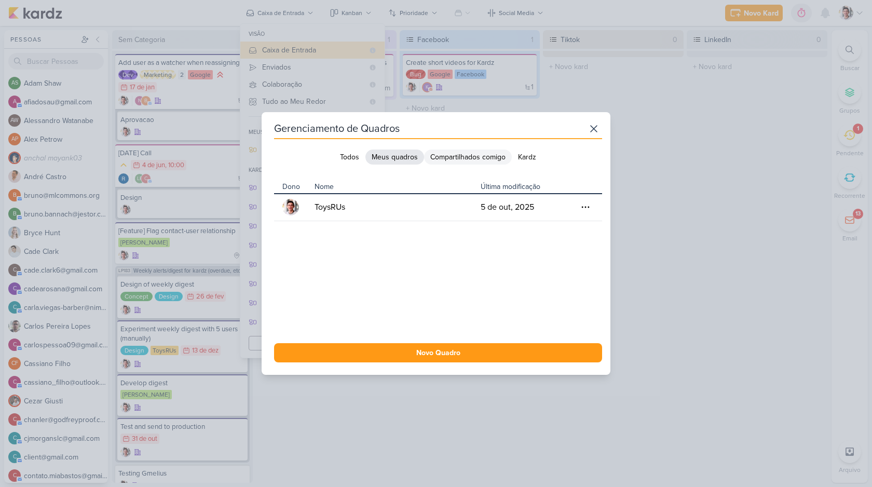
click at [455, 158] on button "Compartilhados comigo" at bounding box center [468, 156] width 88 height 15
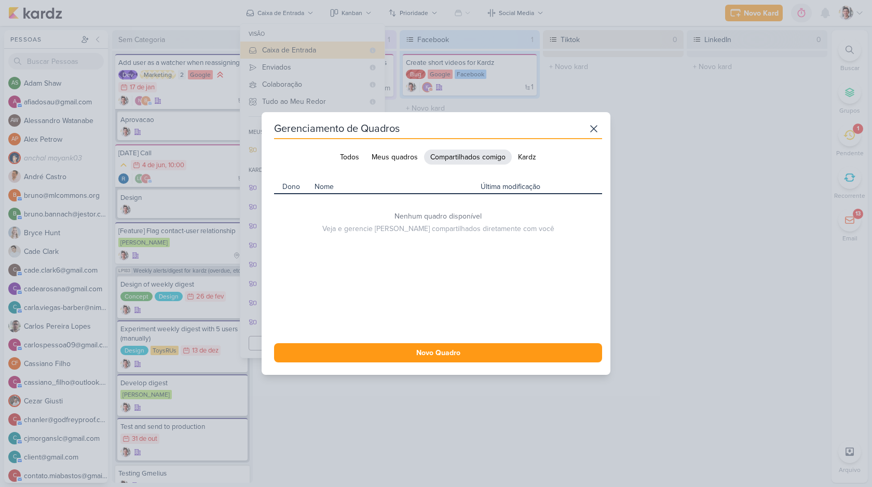
click at [533, 165] on div "Todos Meus quadros Compartilhados comigo Kardz" at bounding box center [438, 157] width 209 height 17
click at [525, 158] on button "Kardz" at bounding box center [527, 156] width 31 height 15
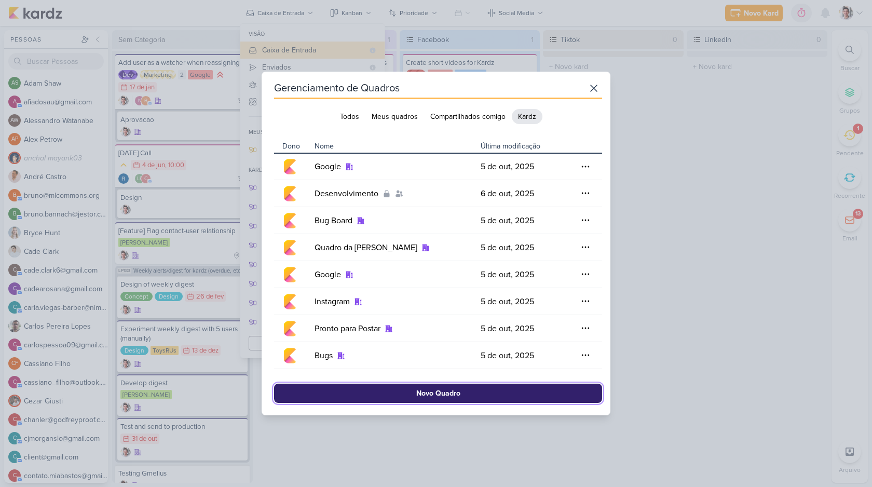
click at [452, 394] on button "Novo Quadro" at bounding box center [438, 393] width 328 height 19
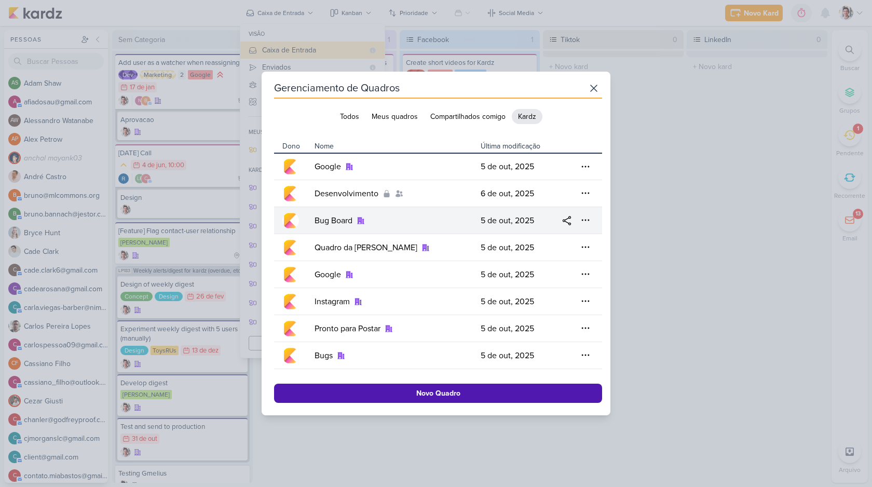
select select "App\Models\Organization"
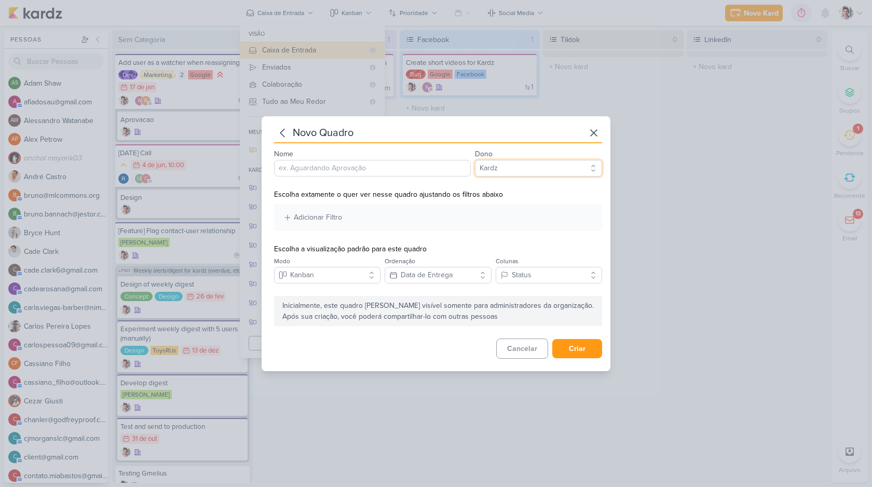
click at [519, 167] on select "Pessoal Kardz" at bounding box center [538, 168] width 127 height 17
click at [284, 131] on icon at bounding box center [282, 133] width 12 height 12
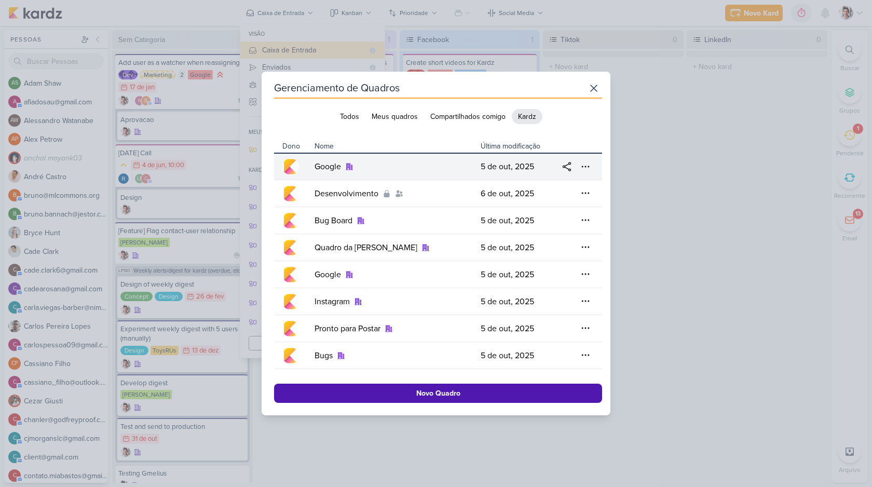
click at [523, 172] on td "5 de out, 2025" at bounding box center [515, 166] width 78 height 27
select select "App\Models\Organization"
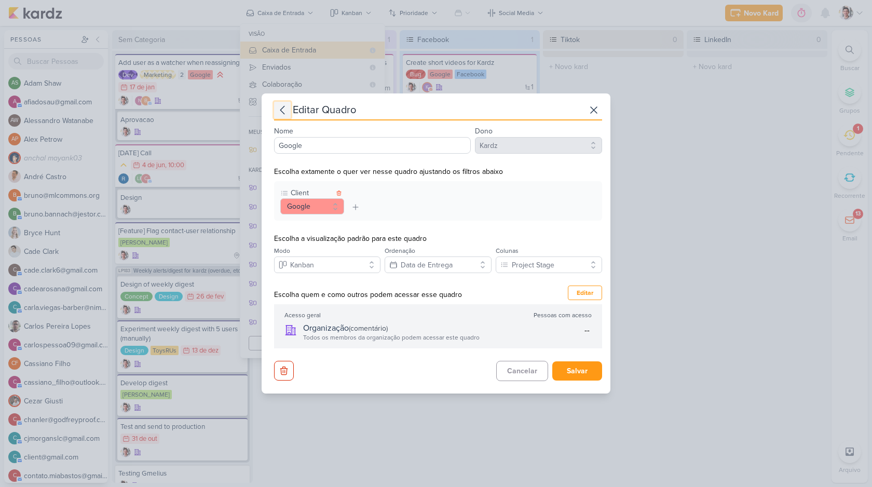
click at [284, 113] on icon at bounding box center [282, 110] width 12 height 12
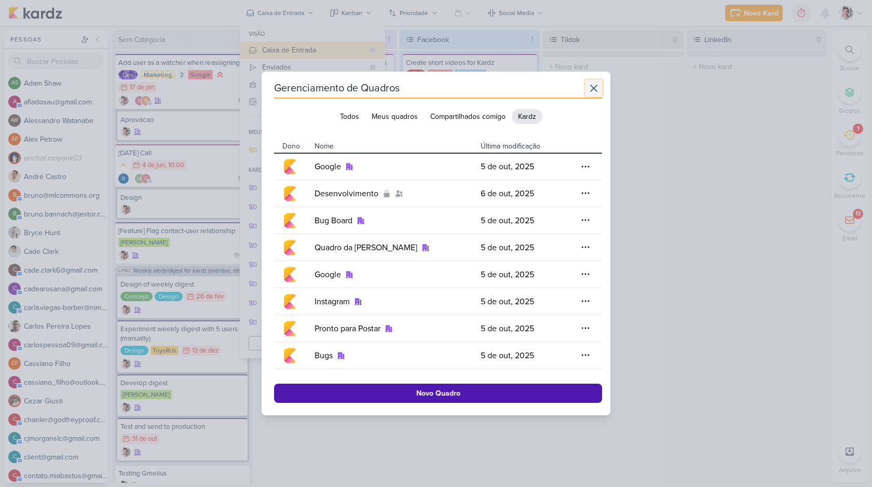
click at [595, 89] on icon at bounding box center [594, 88] width 12 height 12
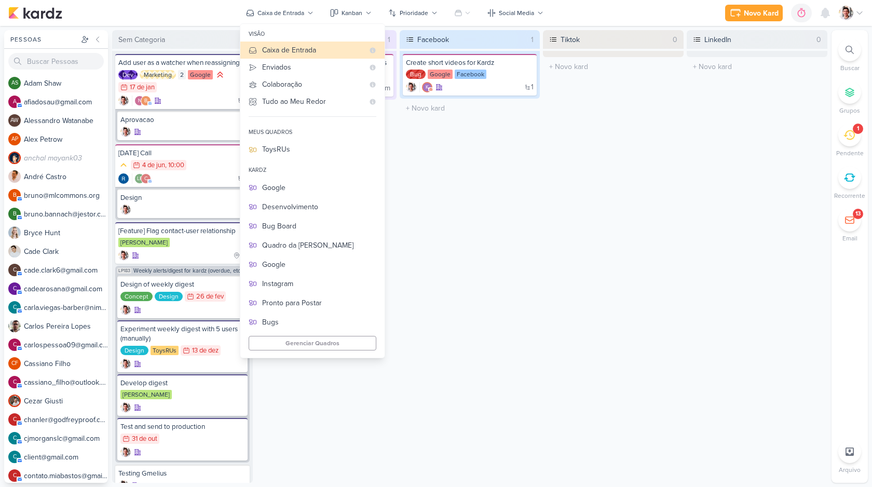
click at [445, 172] on div "Facebook 1 Create short videos for Kardz Bug Google Facebook 1 k" at bounding box center [470, 256] width 141 height 453
